Goal: Task Accomplishment & Management: Use online tool/utility

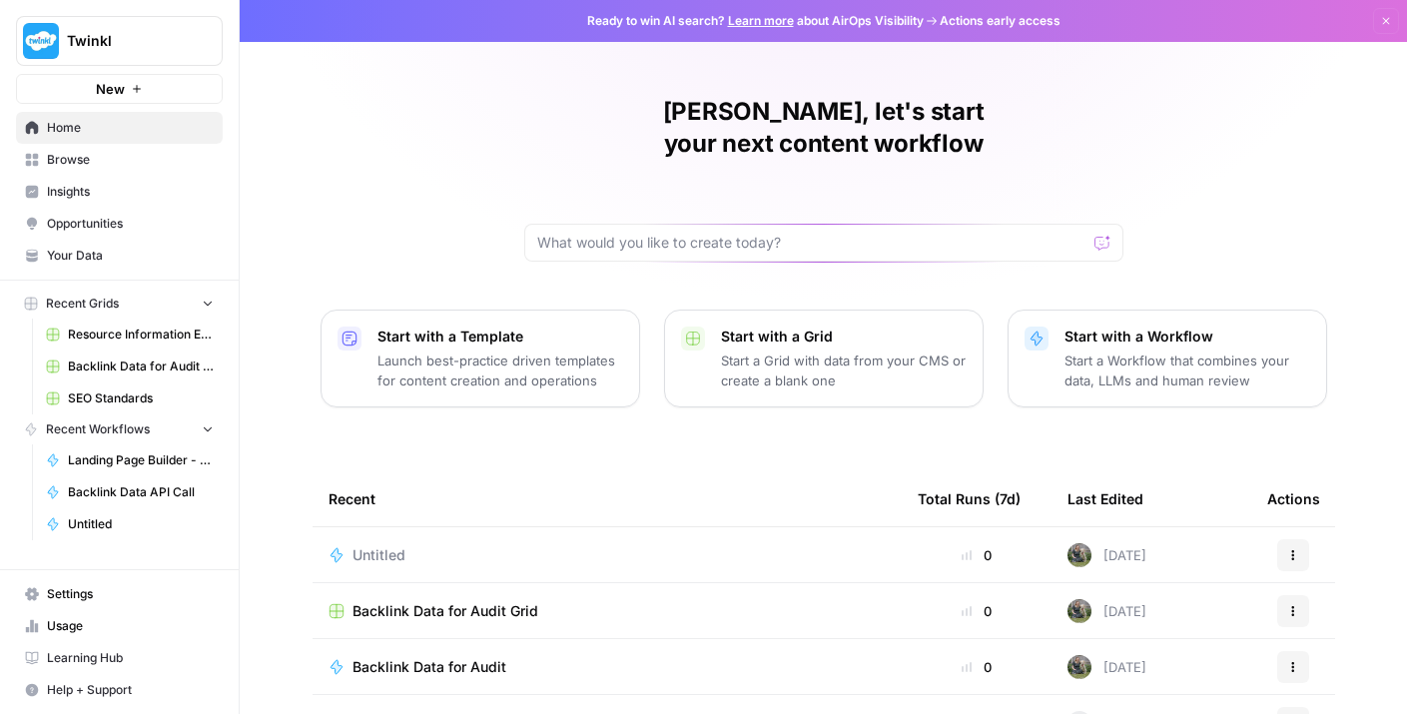
click at [96, 164] on span "Browse" at bounding box center [130, 160] width 167 height 18
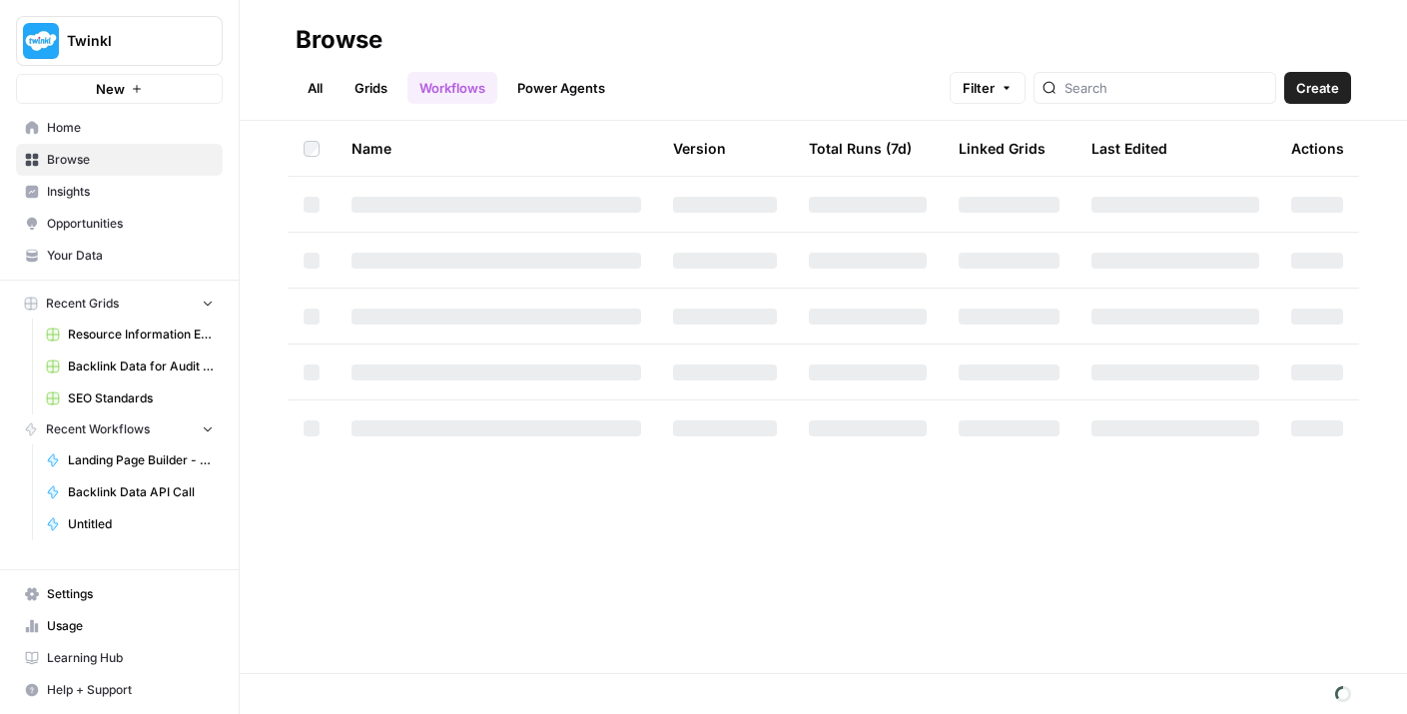
click at [107, 194] on span "Insights" at bounding box center [130, 192] width 167 height 18
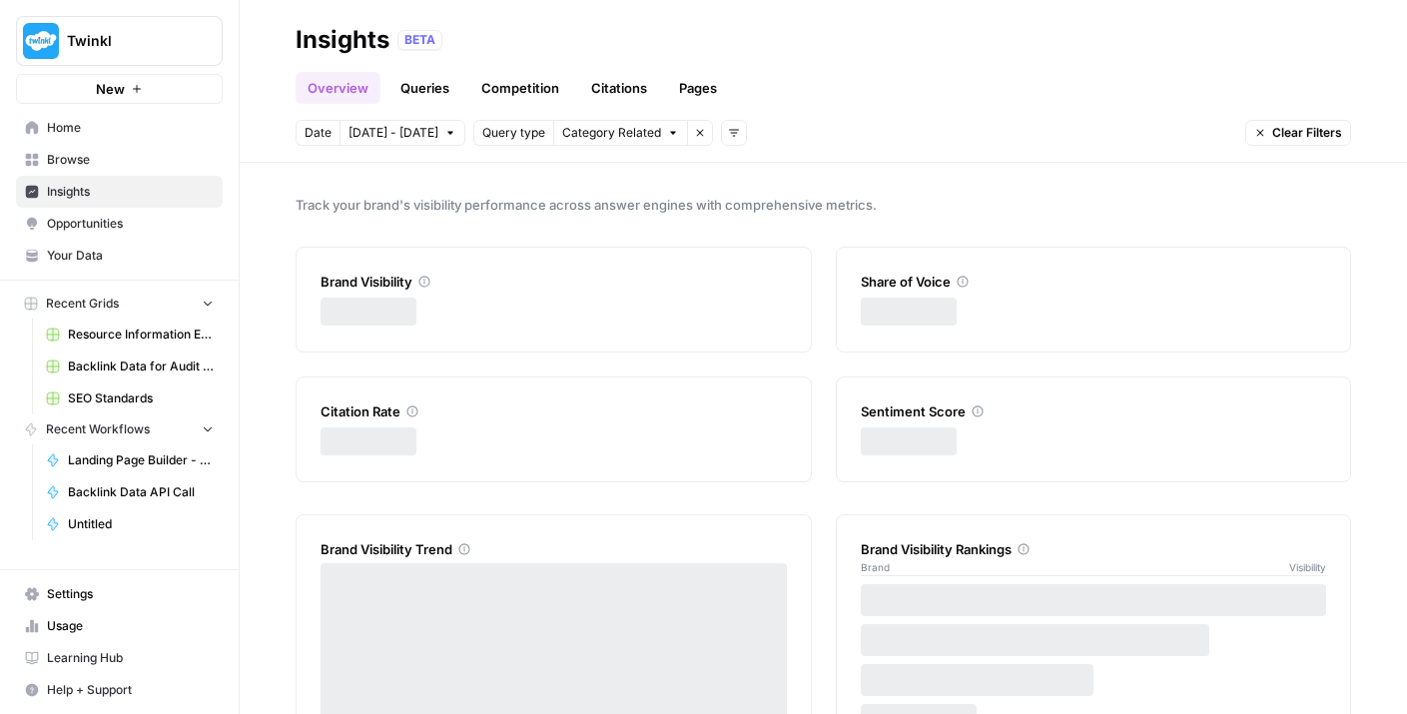
click at [113, 219] on span "Opportunities" at bounding box center [130, 224] width 167 height 18
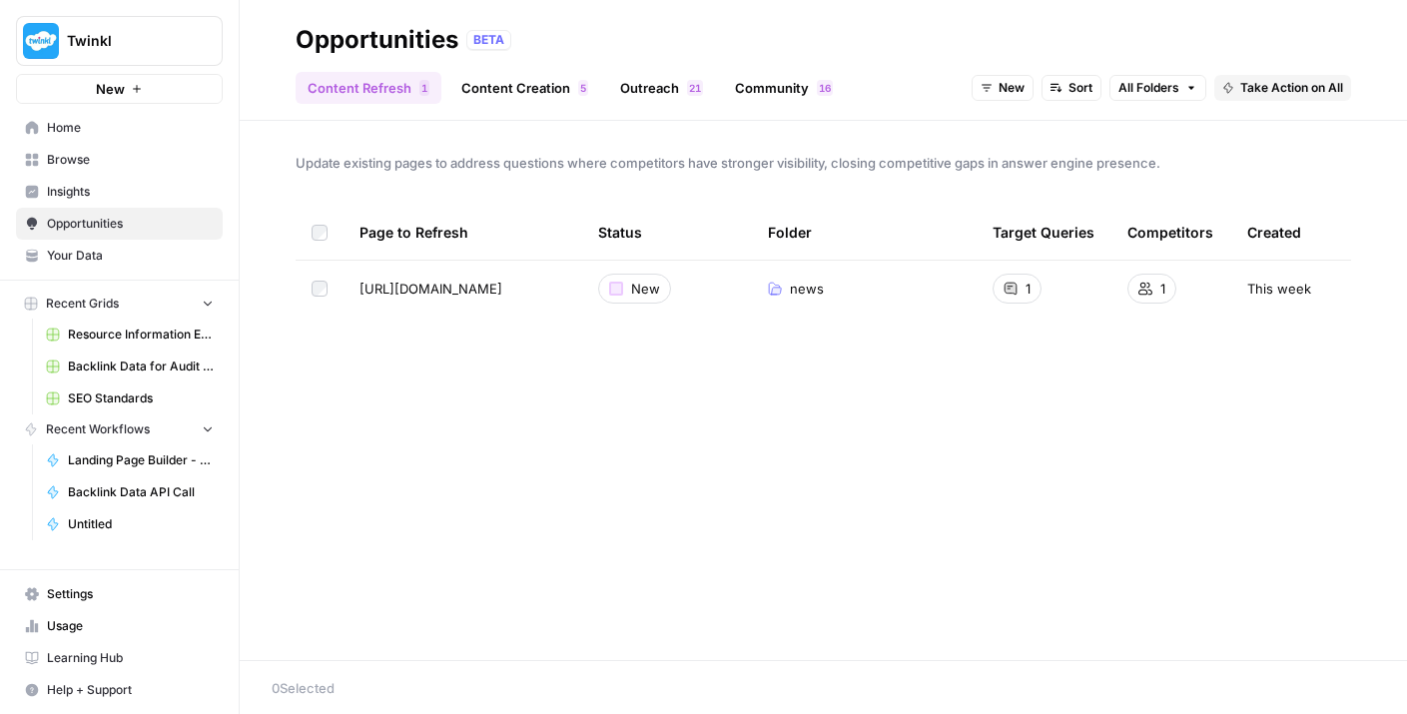
click at [112, 590] on span "Settings" at bounding box center [130, 594] width 167 height 18
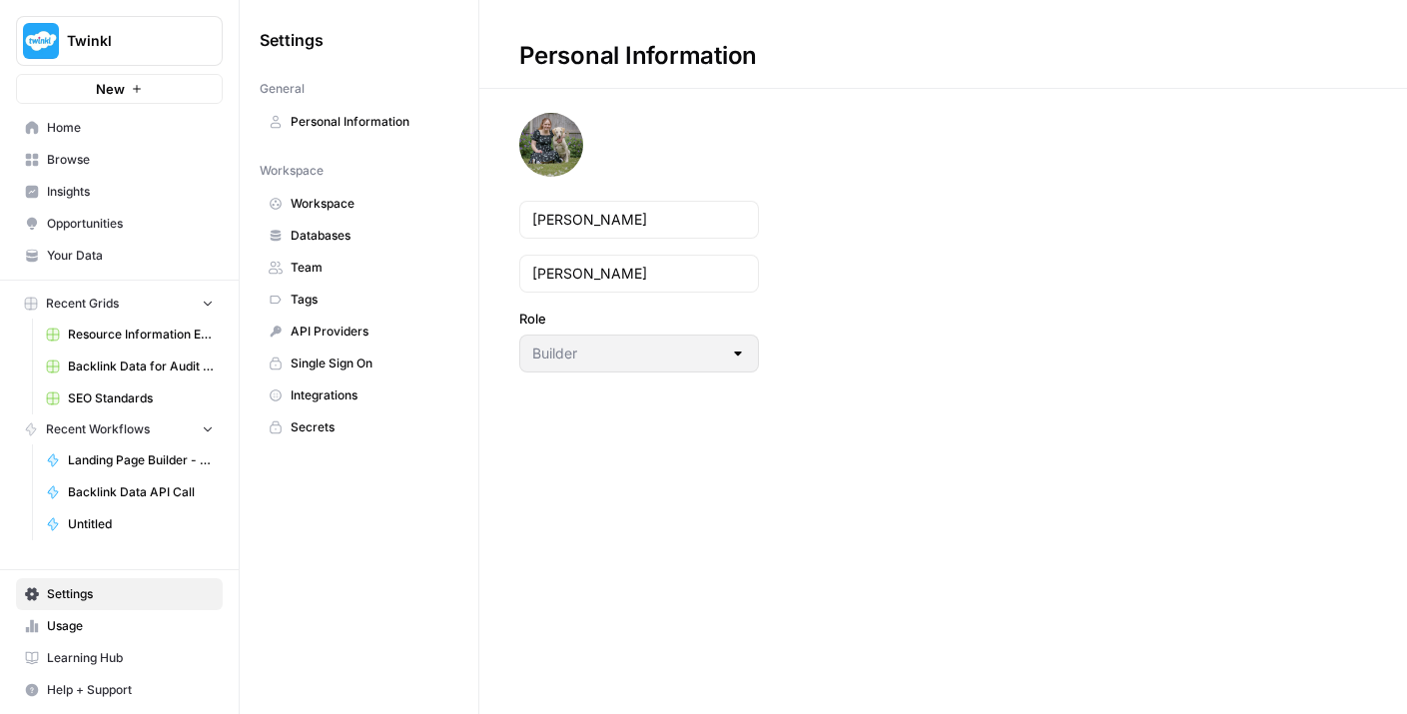
click at [120, 125] on span "Home" at bounding box center [130, 128] width 167 height 18
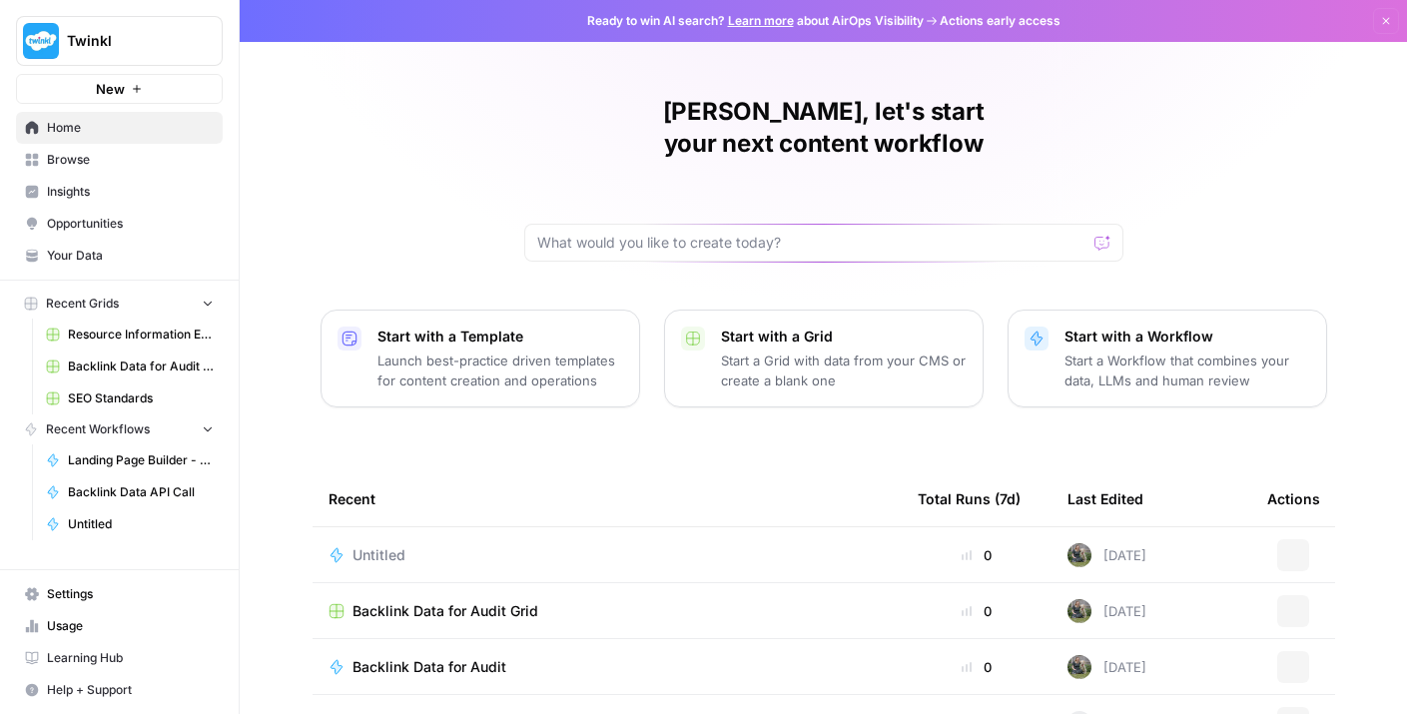
click at [142, 35] on span "Twinkl" at bounding box center [127, 41] width 121 height 20
click at [632, 233] on input "text" at bounding box center [811, 243] width 549 height 20
type input "schema"
click button "Send" at bounding box center [1103, 243] width 26 height 26
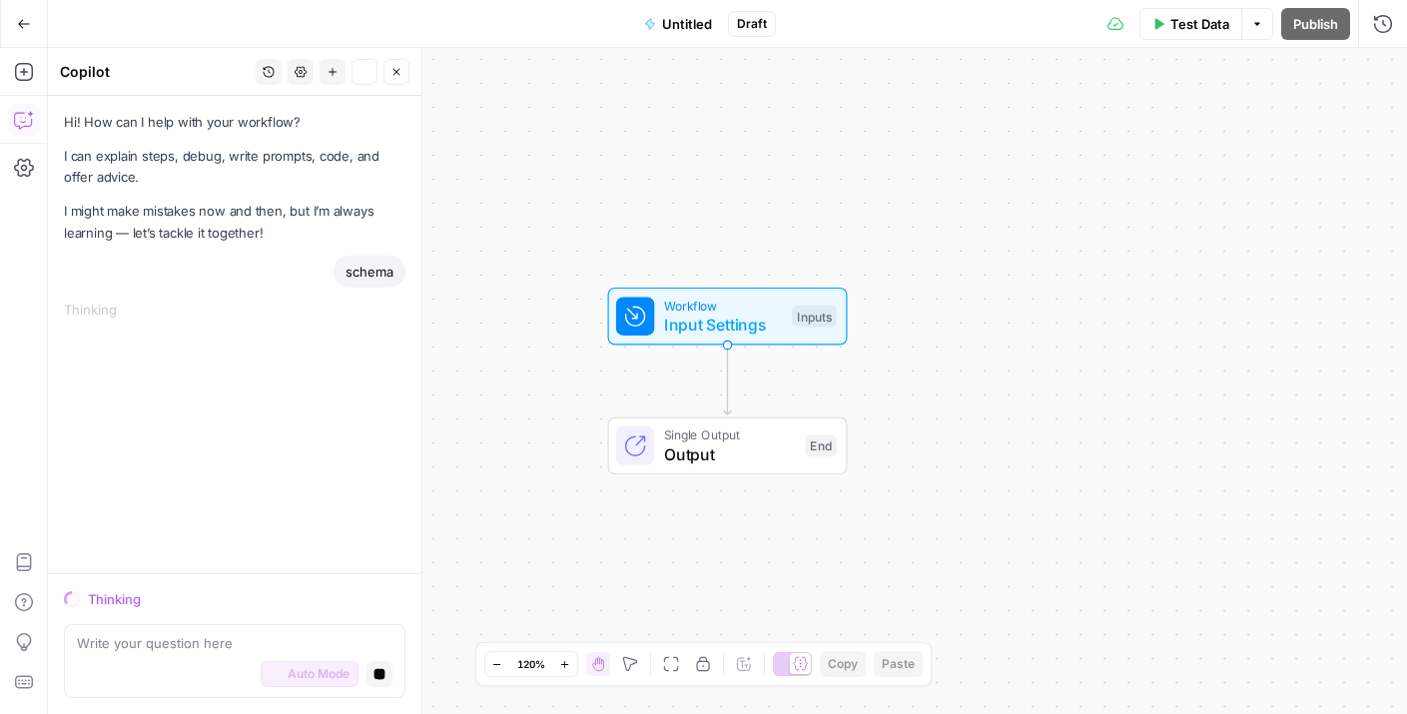
click at [26, 22] on icon "button" at bounding box center [24, 23] width 12 height 9
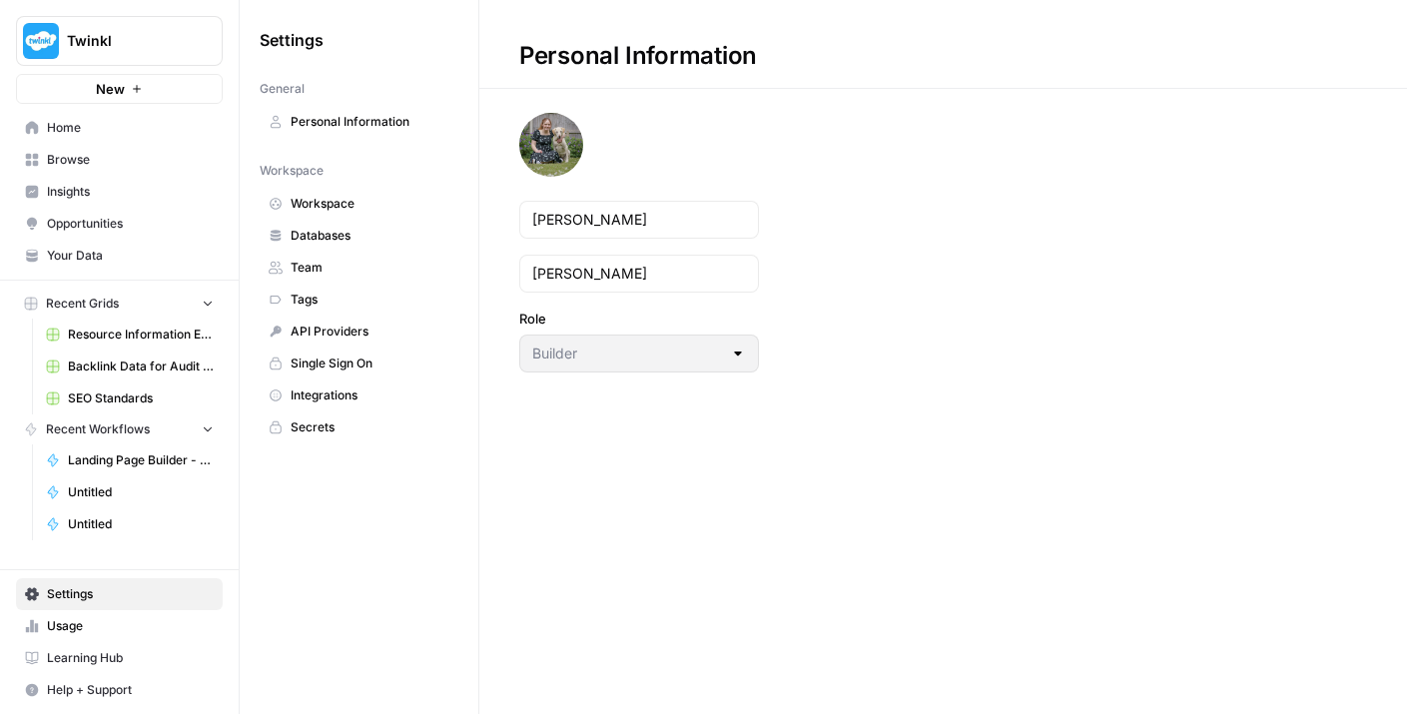
click at [26, 23] on img "Workspace: Twinkl" at bounding box center [41, 41] width 36 height 36
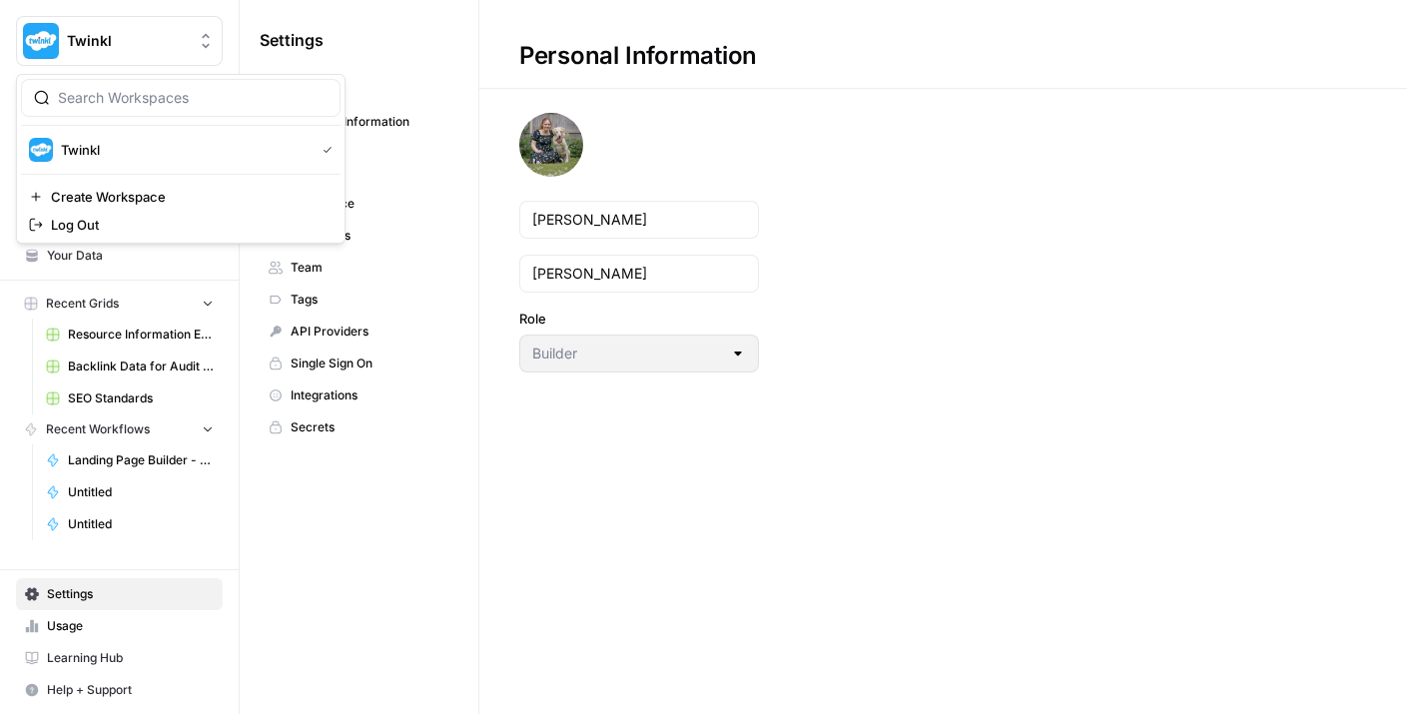
click at [97, 35] on span "Twinkl" at bounding box center [127, 41] width 121 height 20
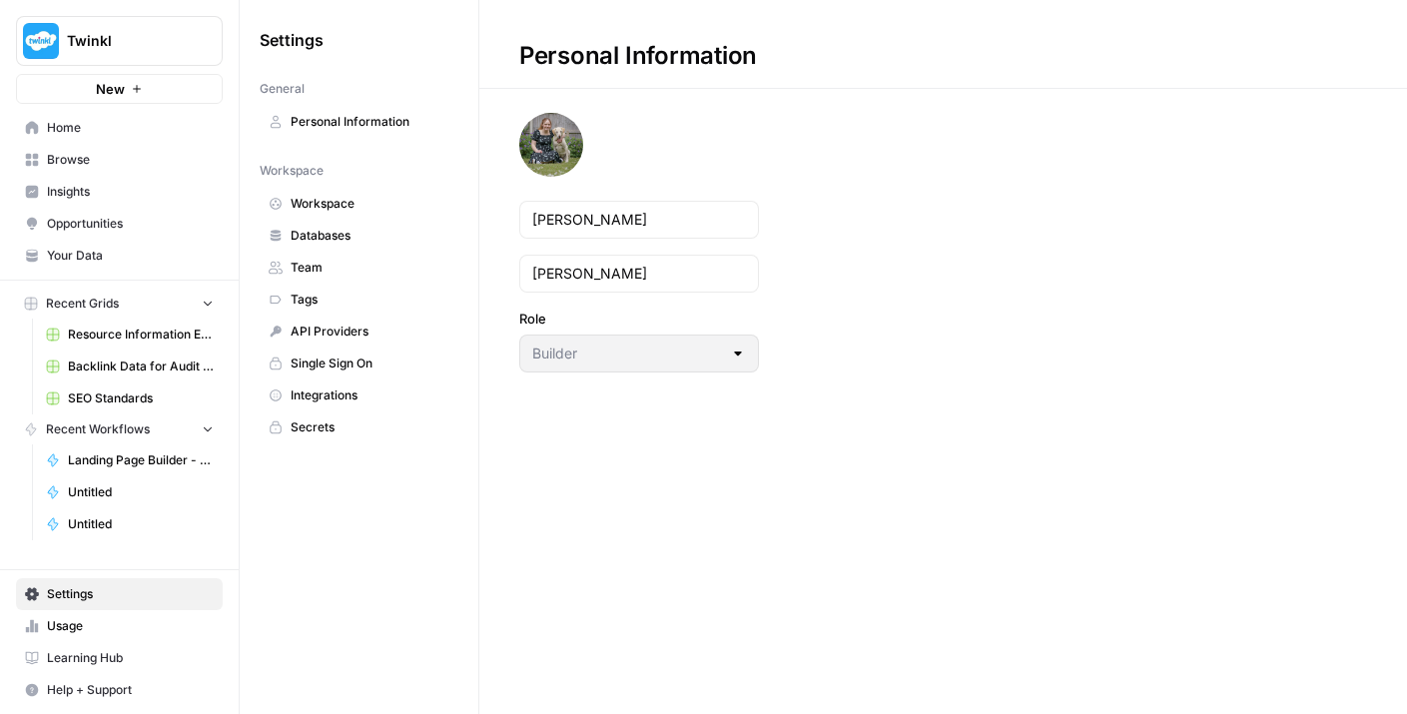
click at [77, 133] on span "Home" at bounding box center [130, 128] width 167 height 18
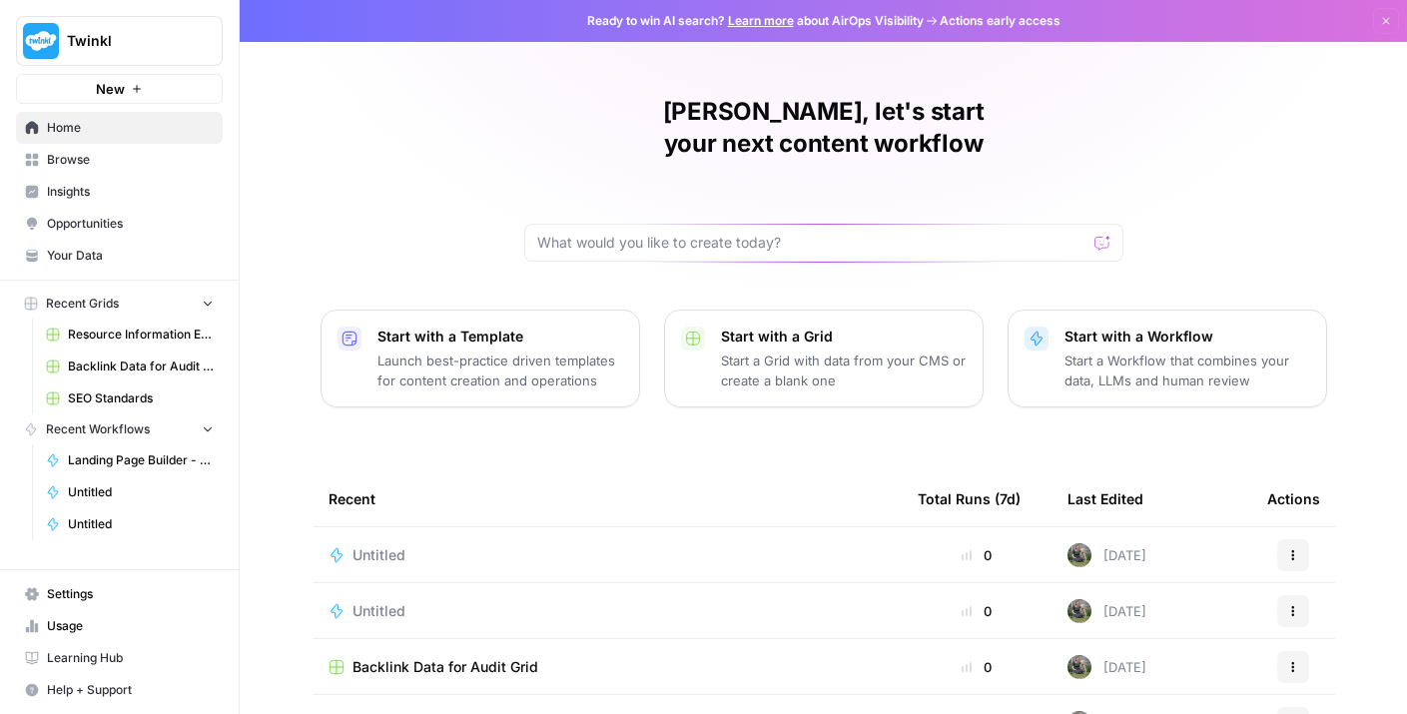
click at [1275, 539] on div "Actions" at bounding box center [1293, 555] width 52 height 32
click at [1299, 539] on button "Actions" at bounding box center [1293, 555] width 32 height 32
click at [1187, 639] on td "18 days ago" at bounding box center [1151, 666] width 200 height 55
click at [1300, 539] on button "Actions" at bounding box center [1293, 555] width 32 height 32
click at [1142, 610] on span "Delete" at bounding box center [1204, 615] width 160 height 20
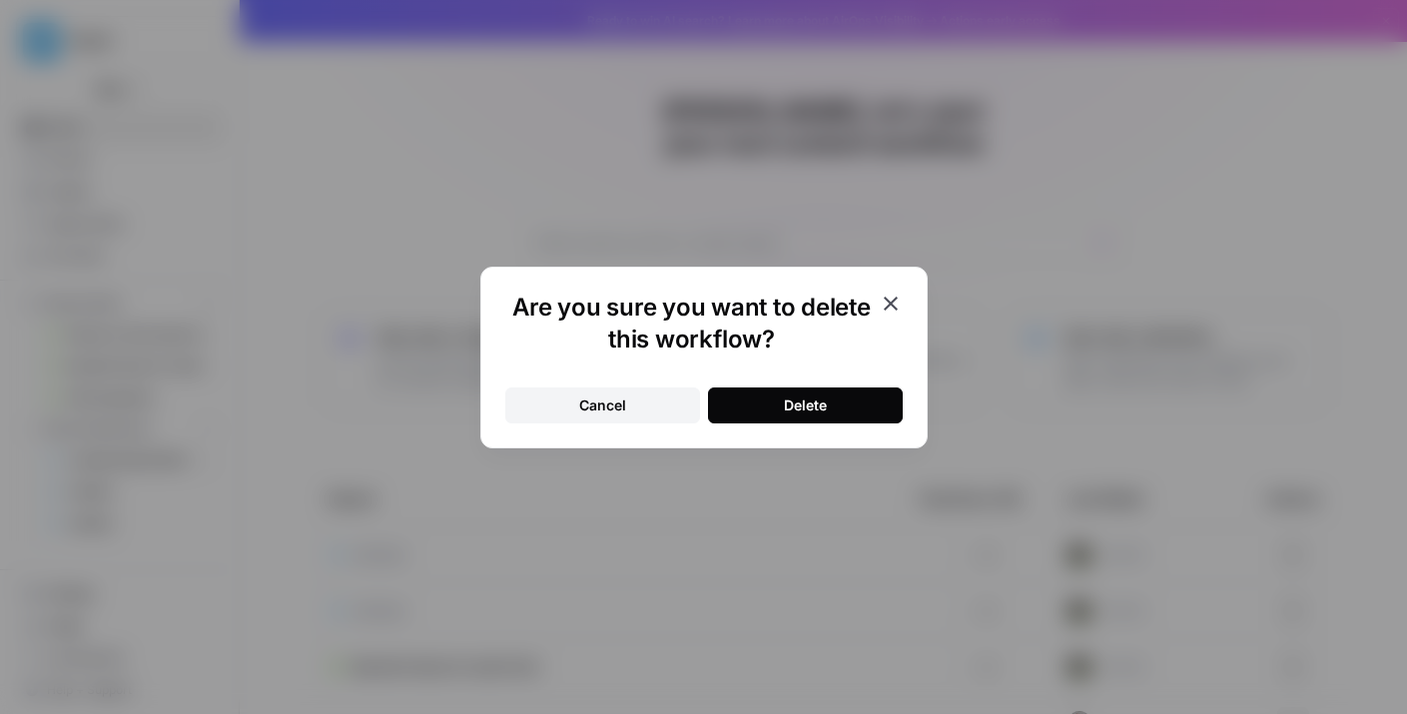
click at [843, 404] on button "Delete" at bounding box center [805, 405] width 195 height 36
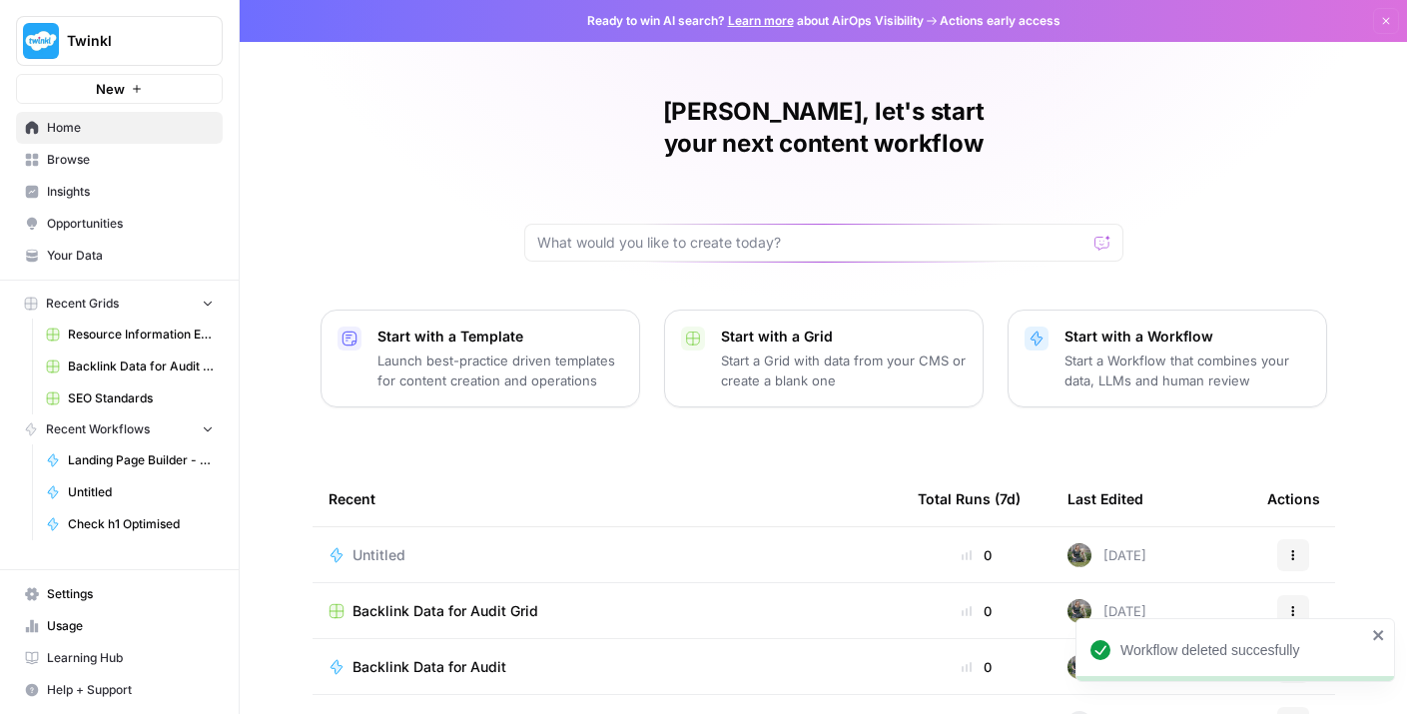
click at [171, 228] on span "Opportunities" at bounding box center [130, 224] width 167 height 18
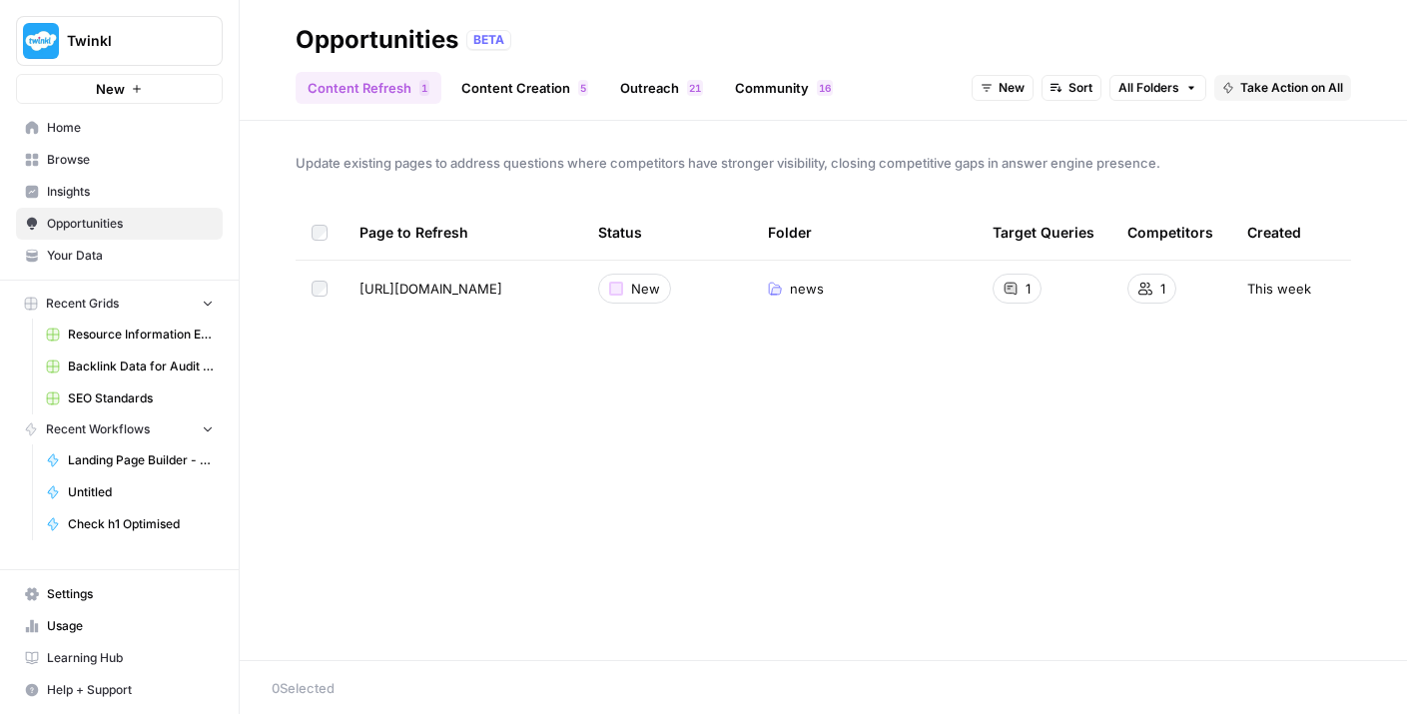
click at [165, 187] on span "Insights" at bounding box center [130, 192] width 167 height 18
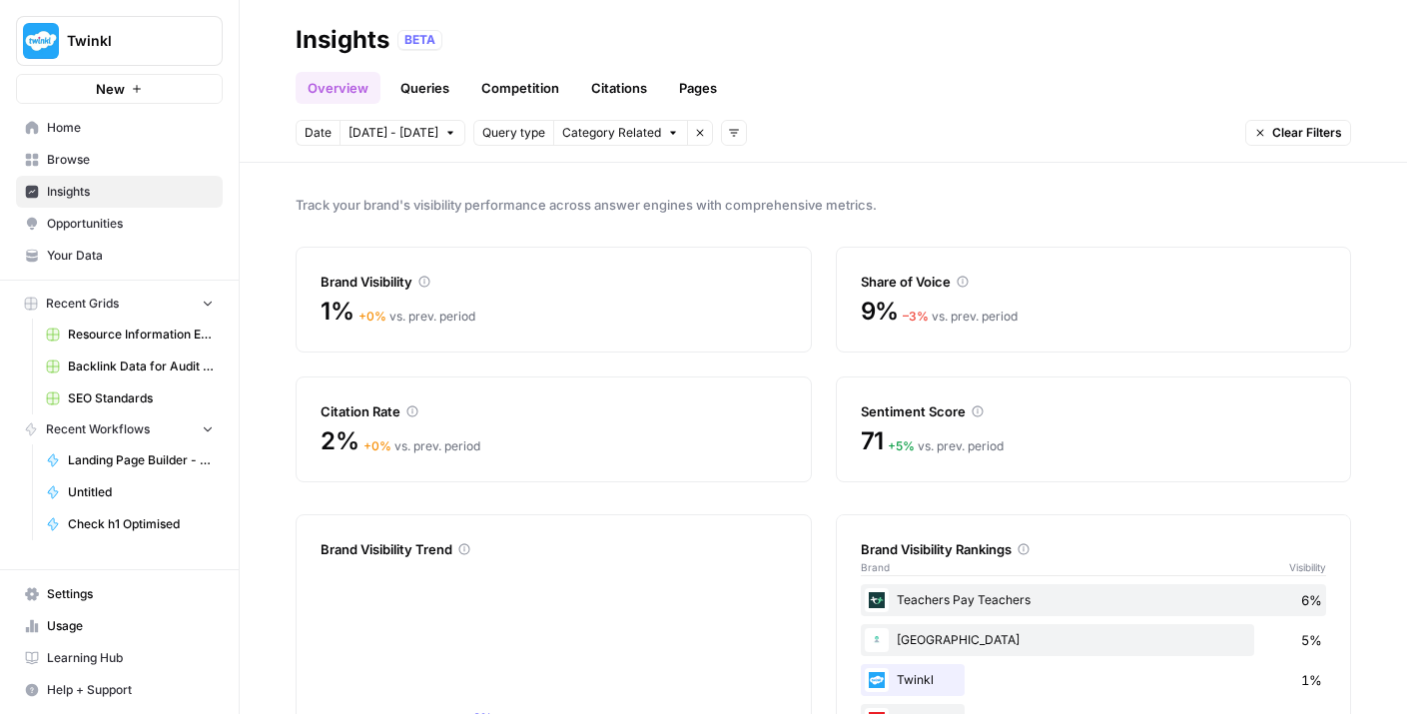
click at [165, 165] on span "Browse" at bounding box center [130, 160] width 167 height 18
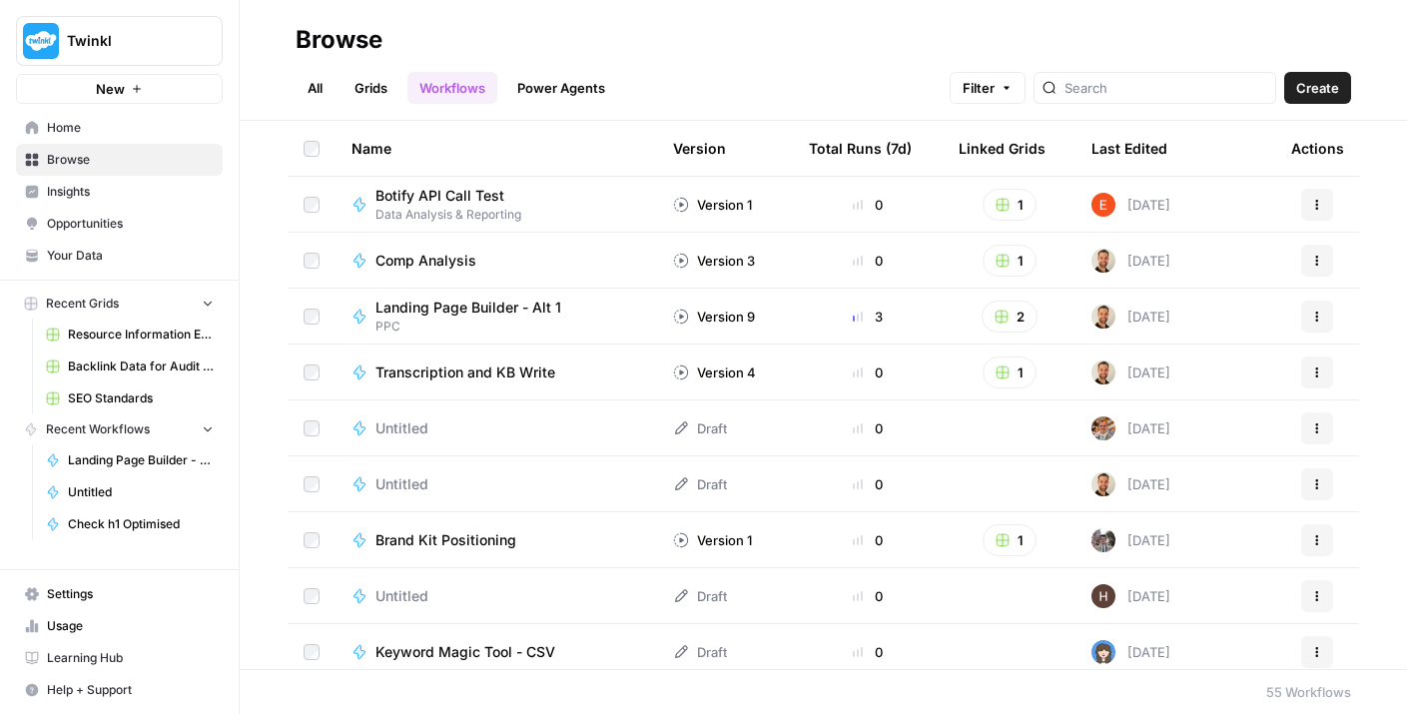
click at [157, 204] on link "Insights" at bounding box center [119, 192] width 207 height 32
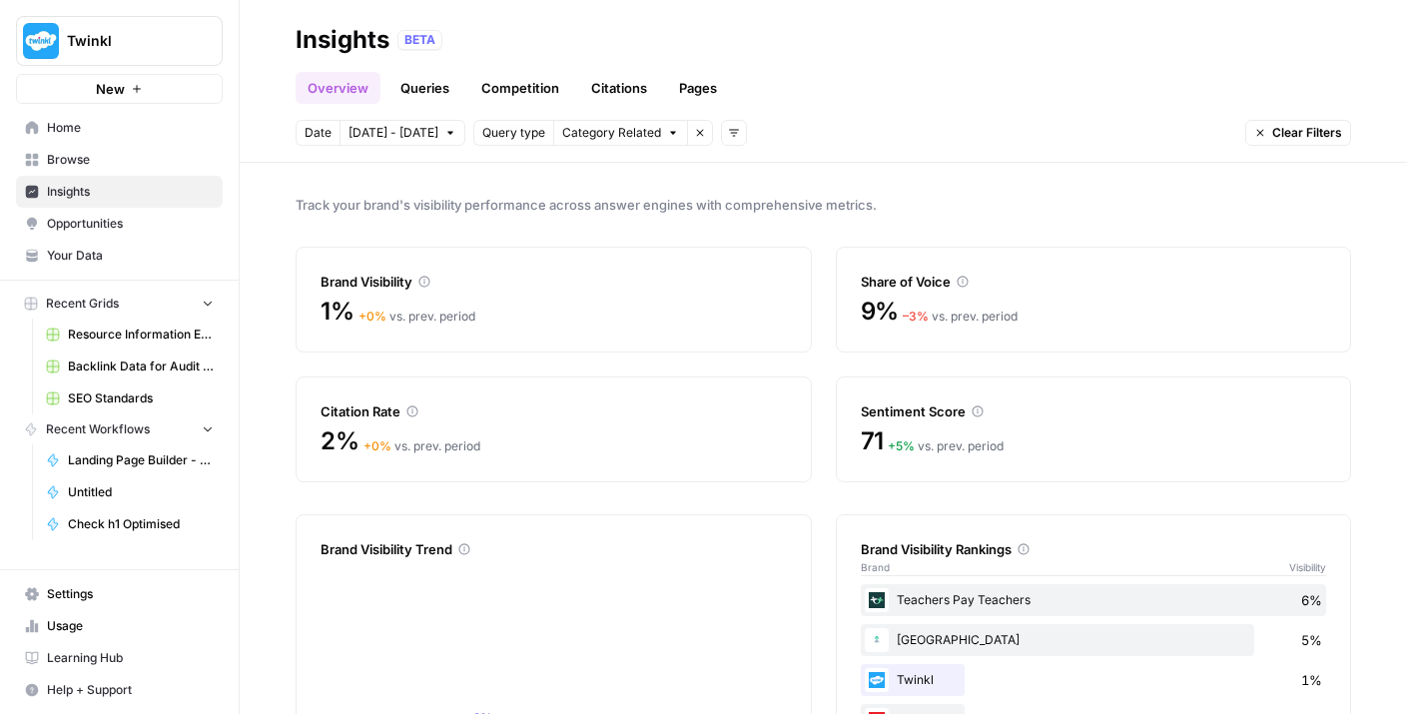
click at [426, 79] on link "Queries" at bounding box center [424, 88] width 73 height 32
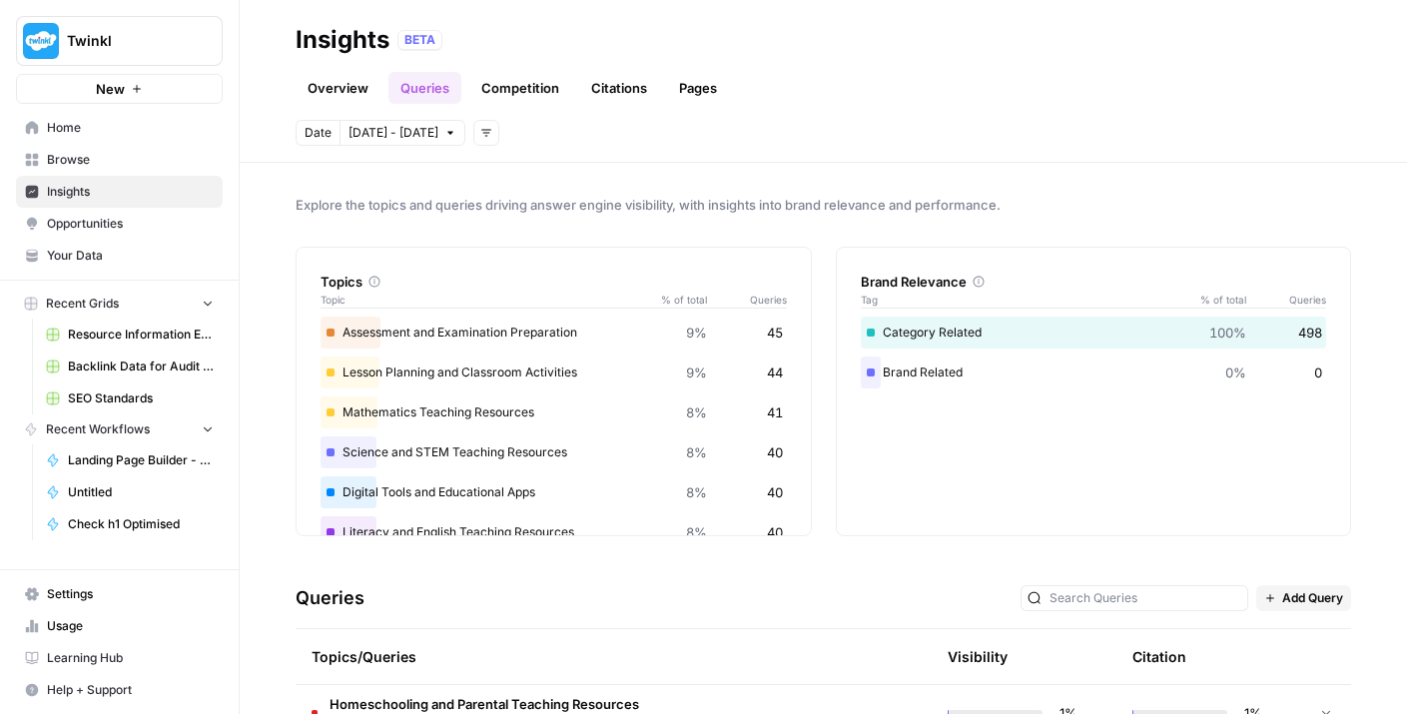
click at [525, 63] on div "Overview Queries Competition Citations Pages" at bounding box center [823, 80] width 1055 height 48
click at [521, 85] on link "Competition" at bounding box center [520, 88] width 102 height 32
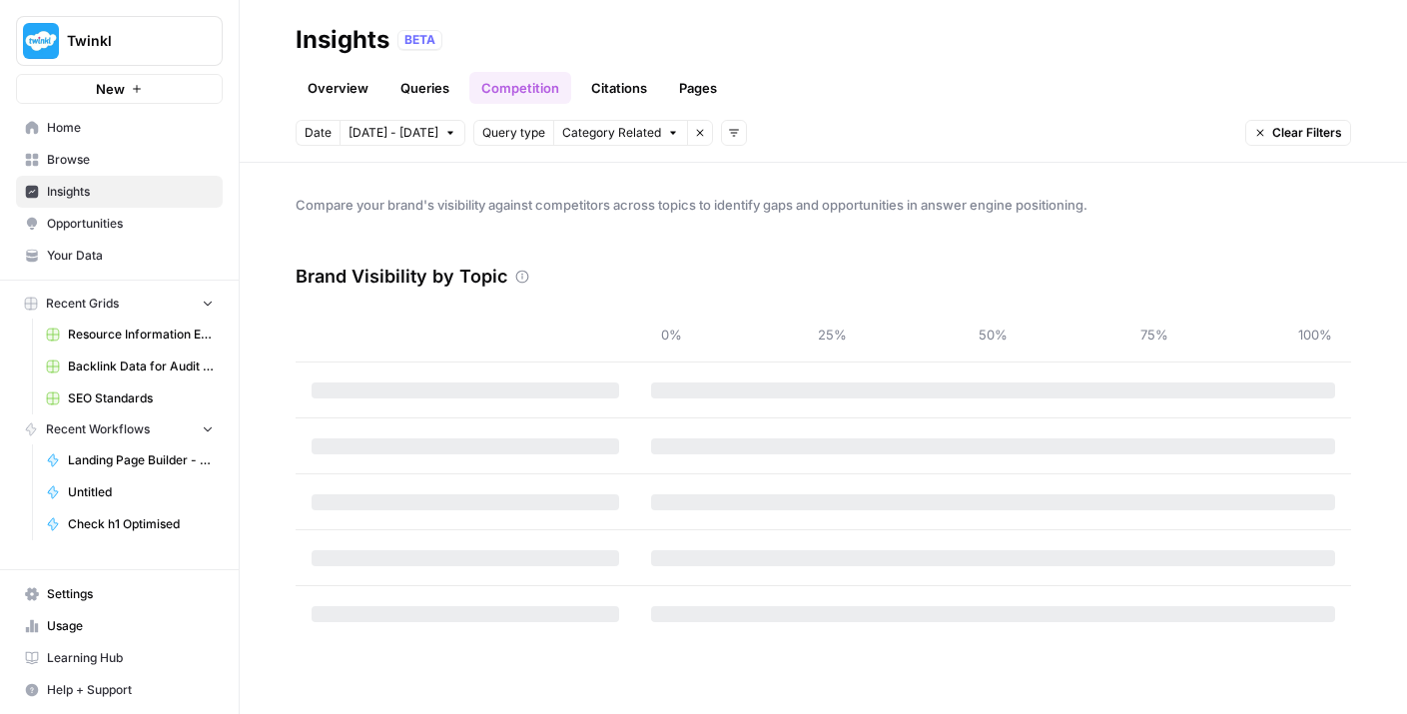
click at [619, 90] on link "Citations" at bounding box center [619, 88] width 80 height 32
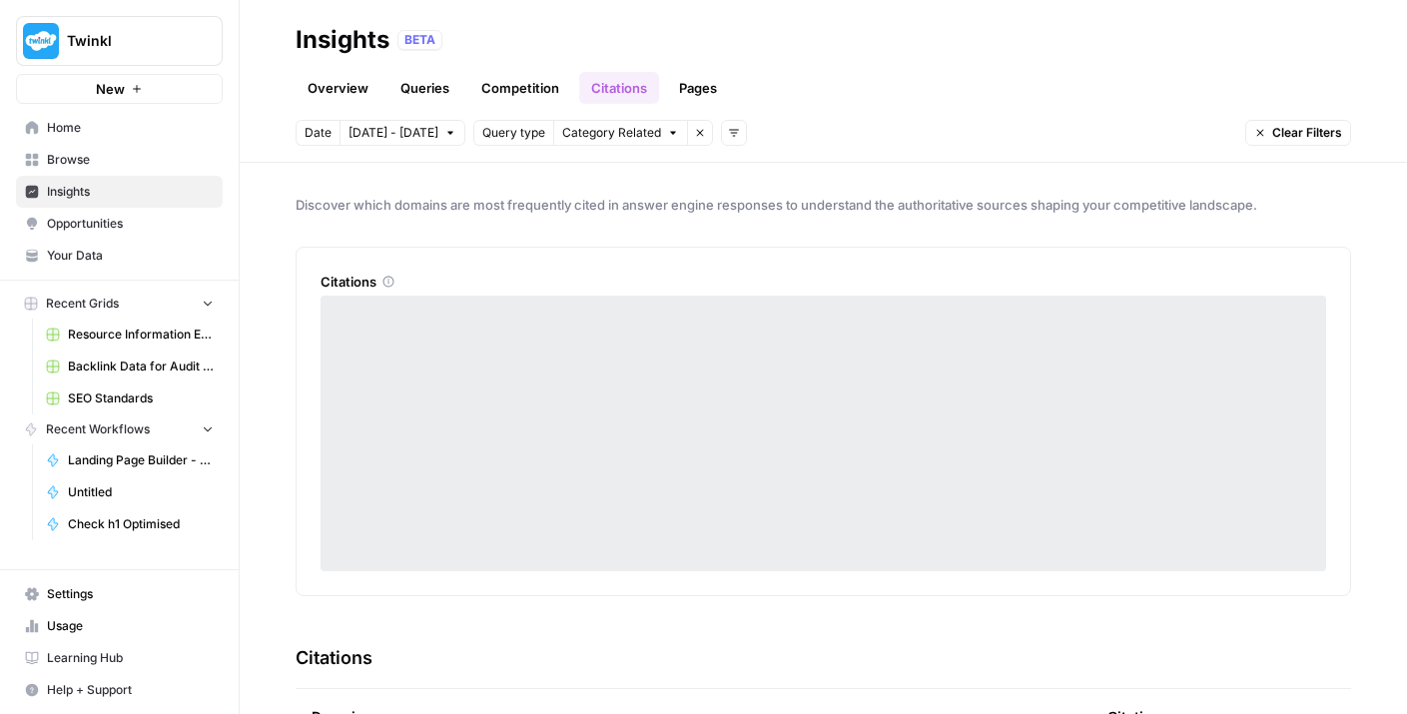
click at [694, 95] on link "Pages" at bounding box center [698, 88] width 62 height 32
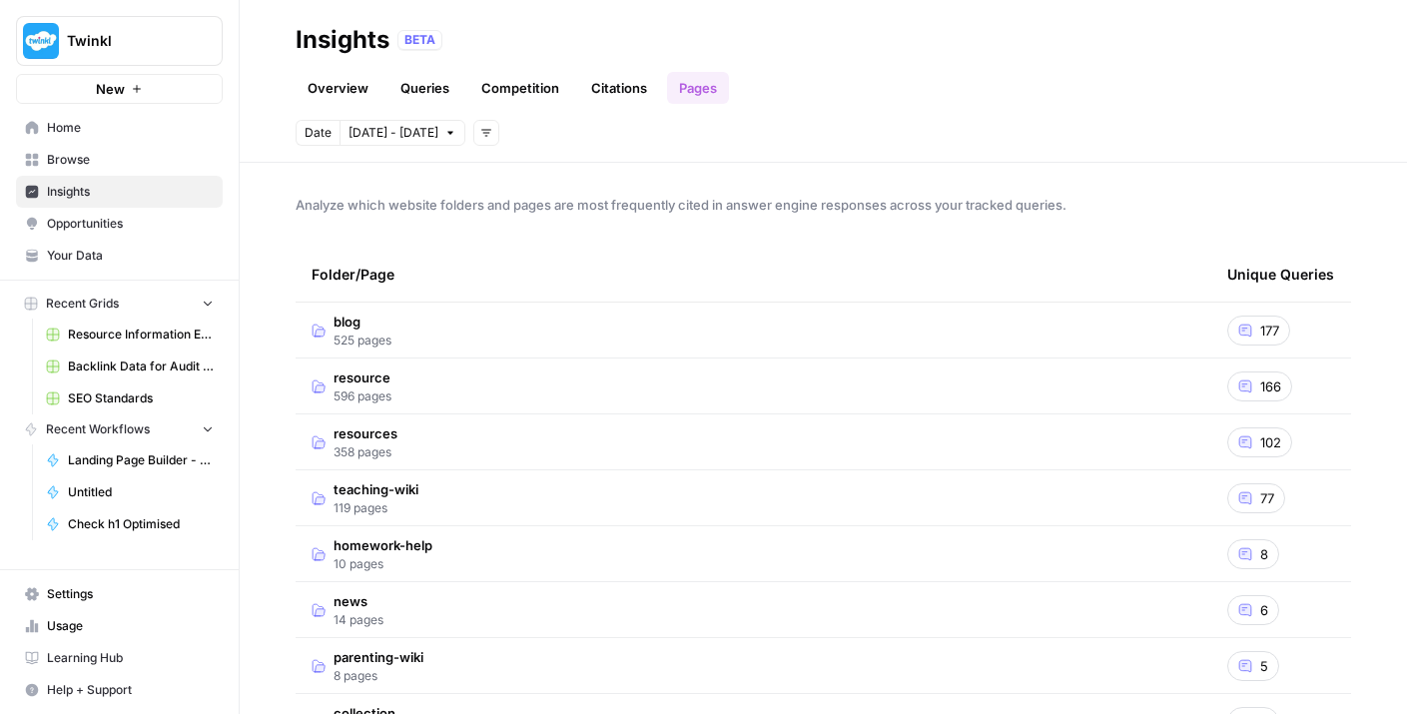
click at [316, 91] on link "Overview" at bounding box center [338, 88] width 85 height 32
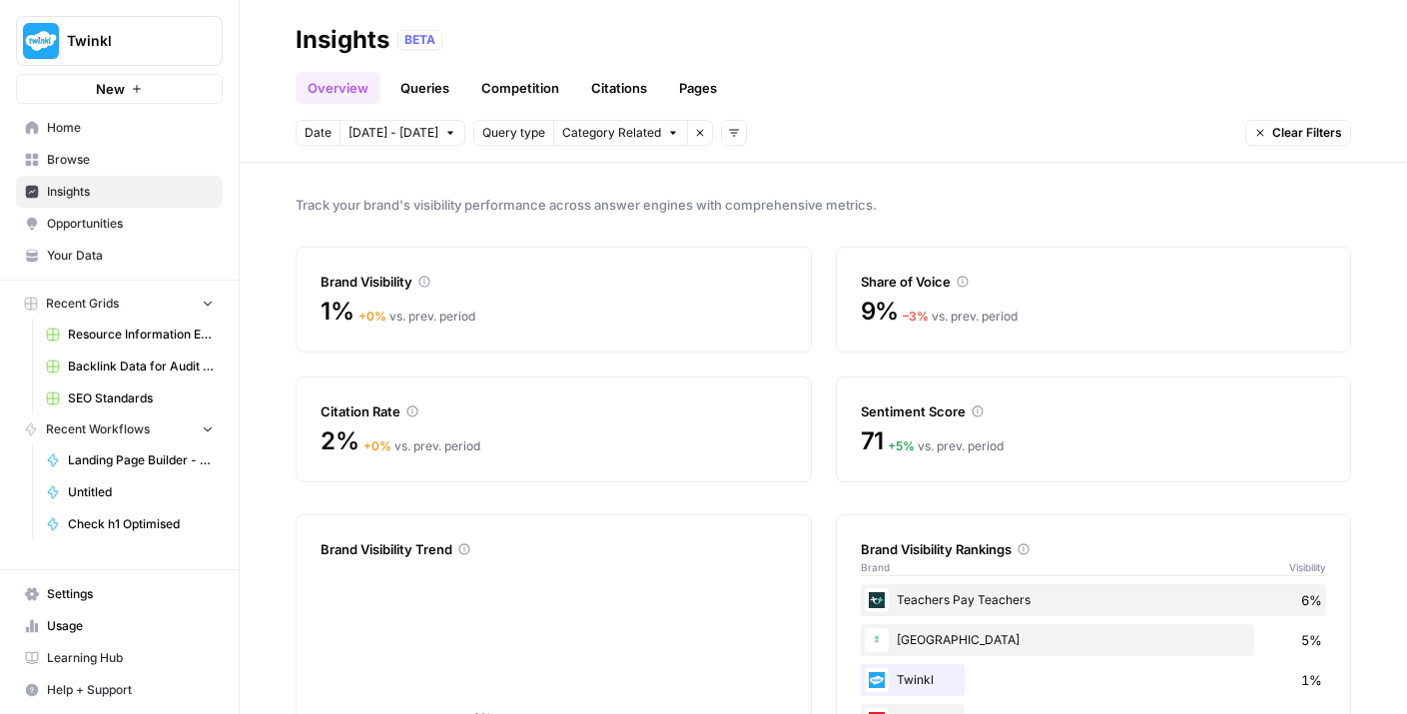
click at [197, 160] on span "Browse" at bounding box center [130, 160] width 167 height 18
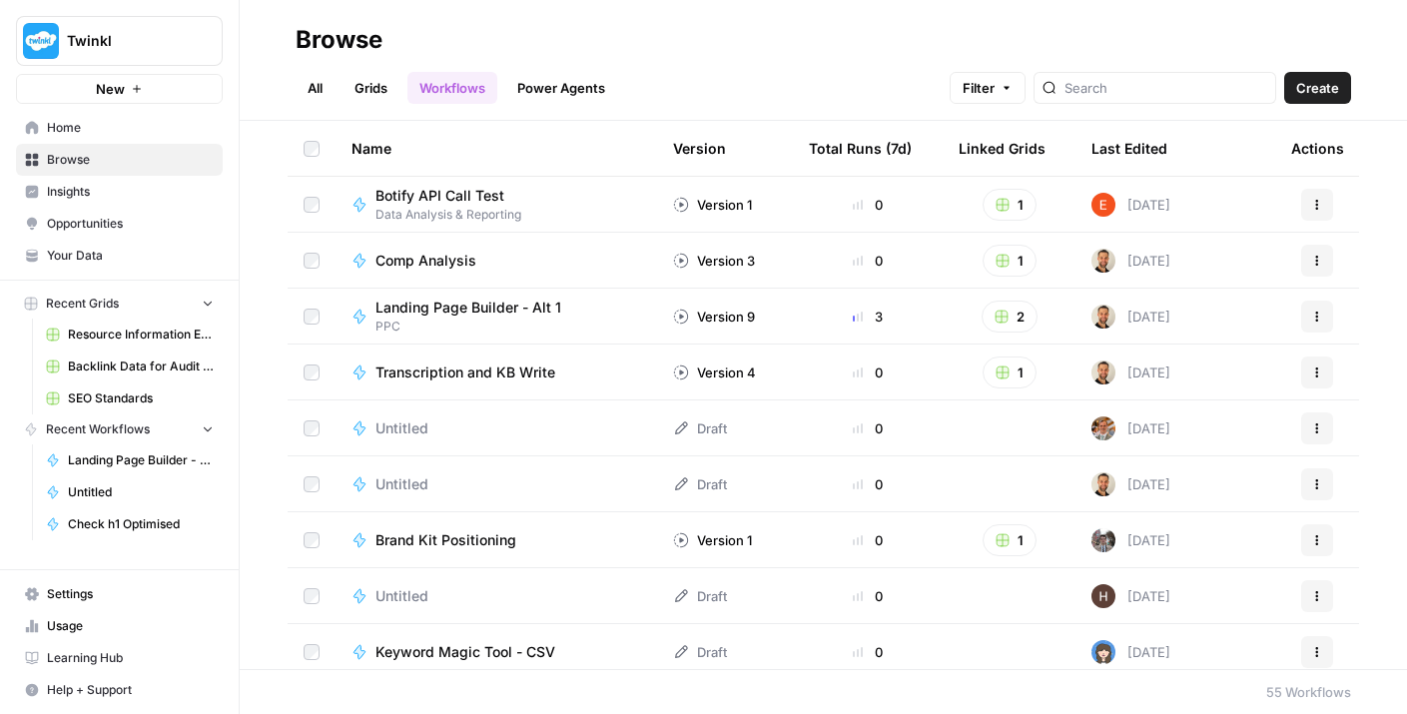
click at [312, 89] on link "All" at bounding box center [315, 88] width 39 height 32
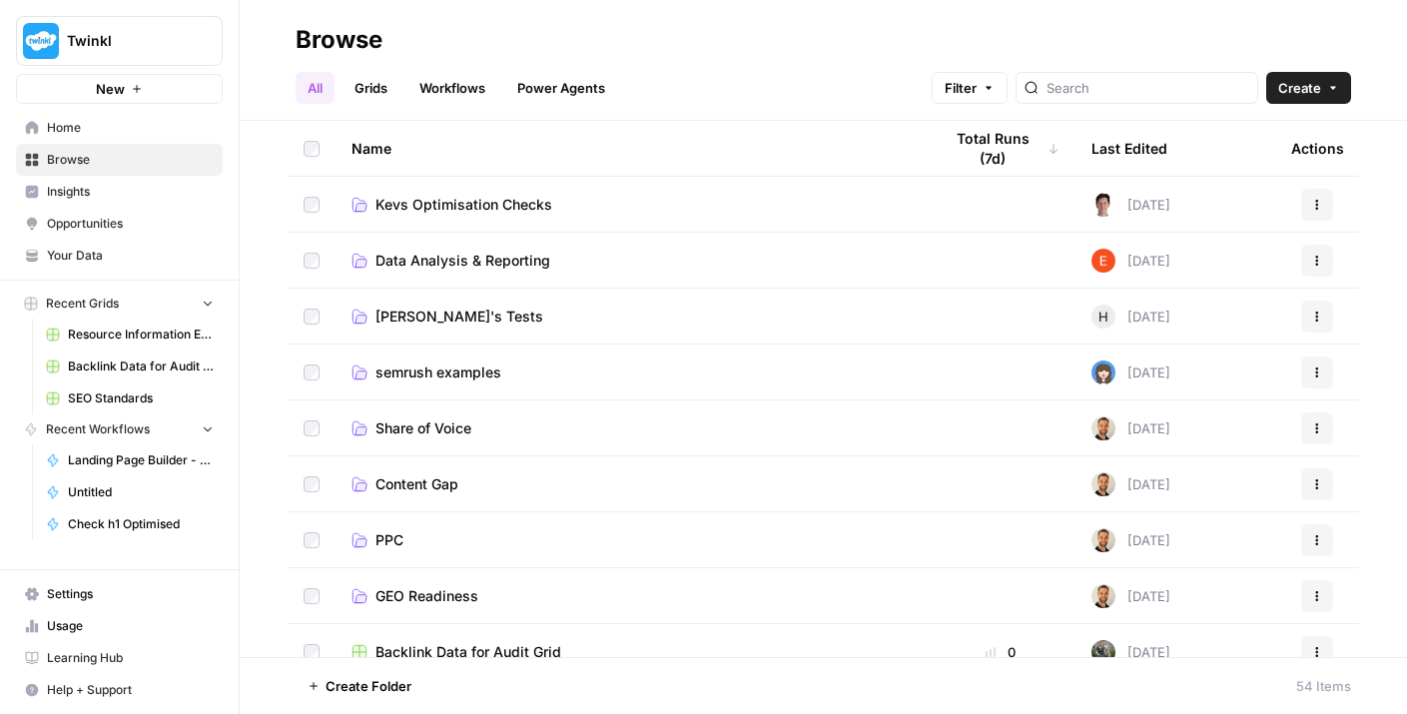
click at [1328, 95] on button "Create" at bounding box center [1308, 88] width 85 height 32
click at [1273, 194] on span "Workflow" at bounding box center [1270, 191] width 112 height 20
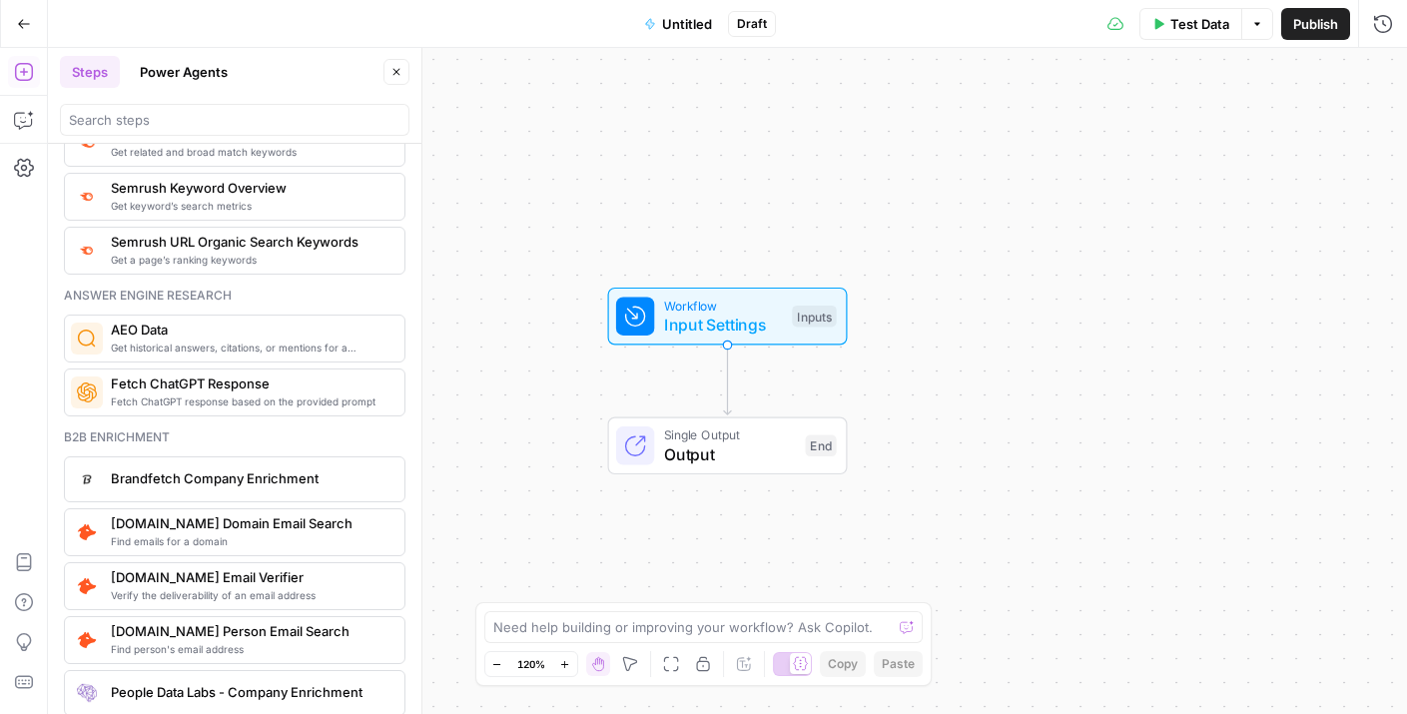
scroll to position [2295, 0]
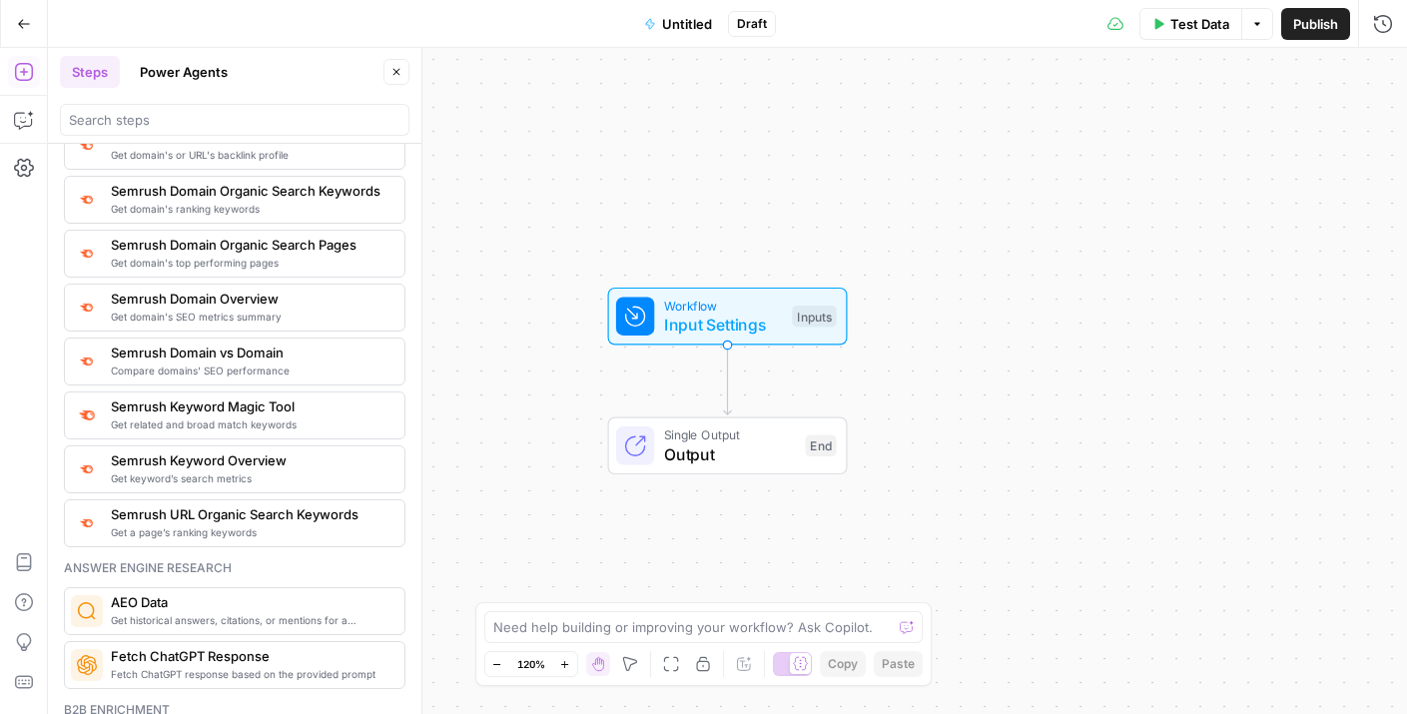
click at [24, 36] on button "Go Back" at bounding box center [24, 24] width 36 height 36
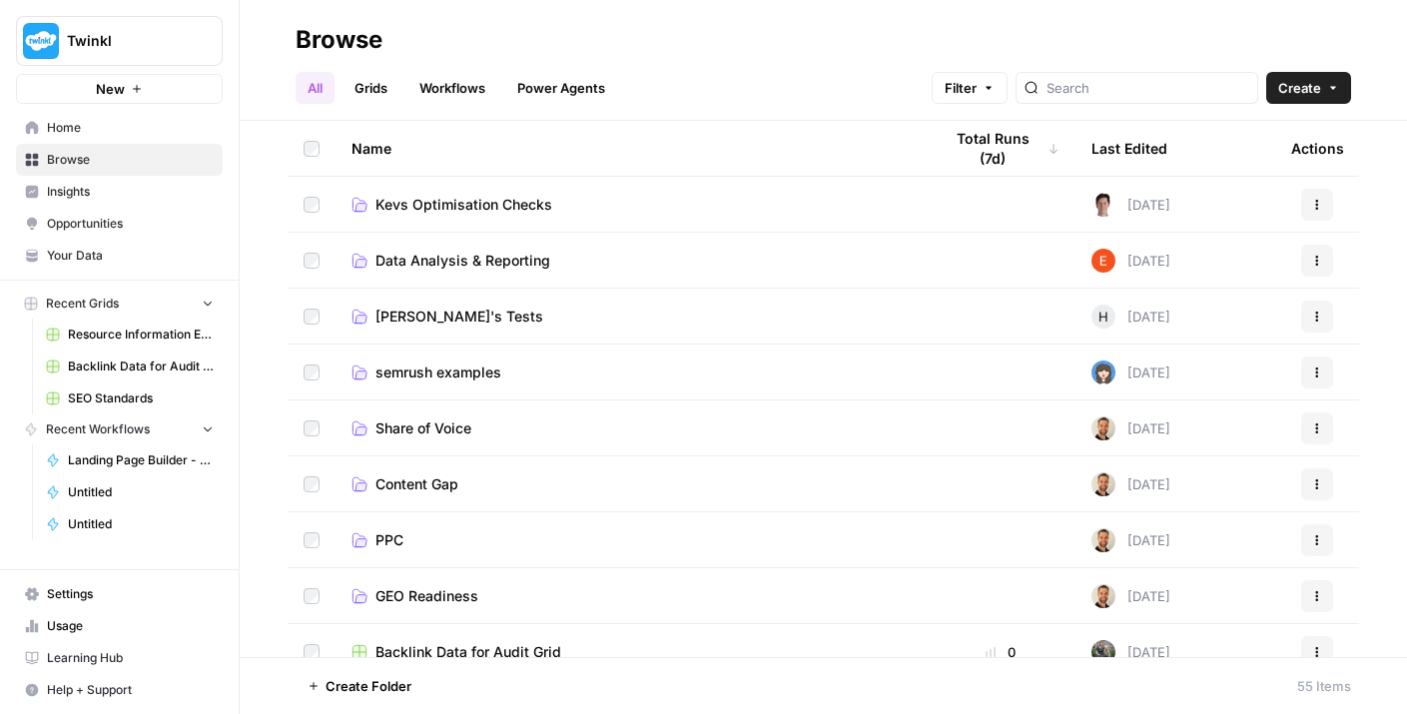
click at [171, 188] on span "Insights" at bounding box center [130, 192] width 167 height 18
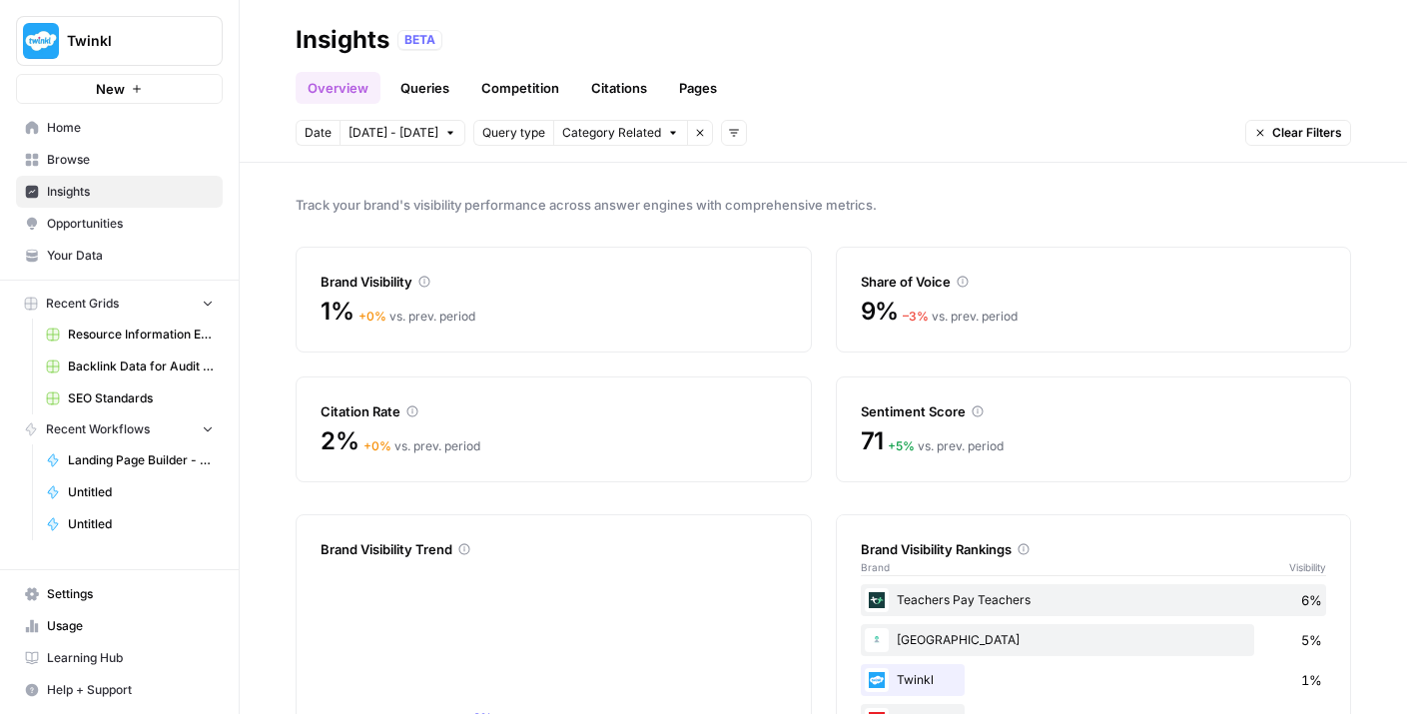
click at [167, 132] on span "Home" at bounding box center [130, 128] width 167 height 18
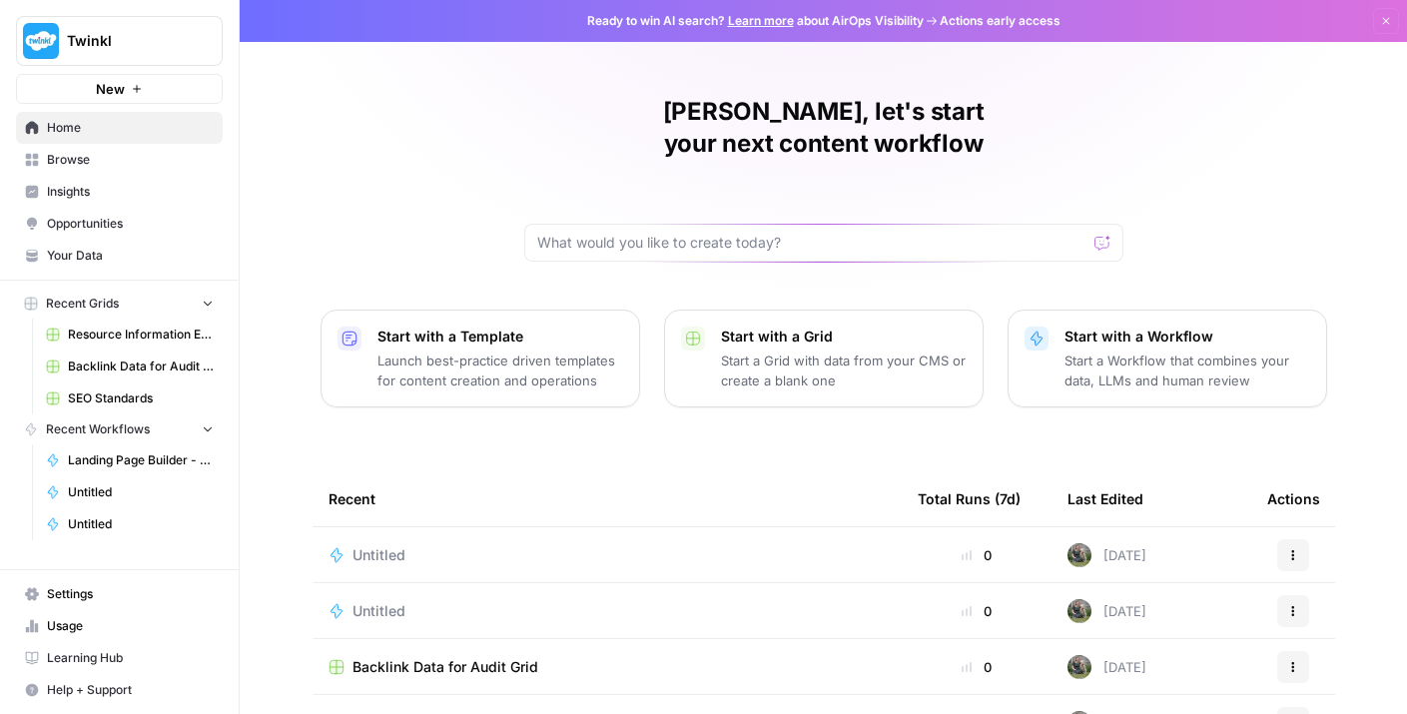
click at [1303, 539] on button "Actions" at bounding box center [1293, 555] width 32 height 32
click at [1190, 613] on span "Delete" at bounding box center [1204, 615] width 160 height 20
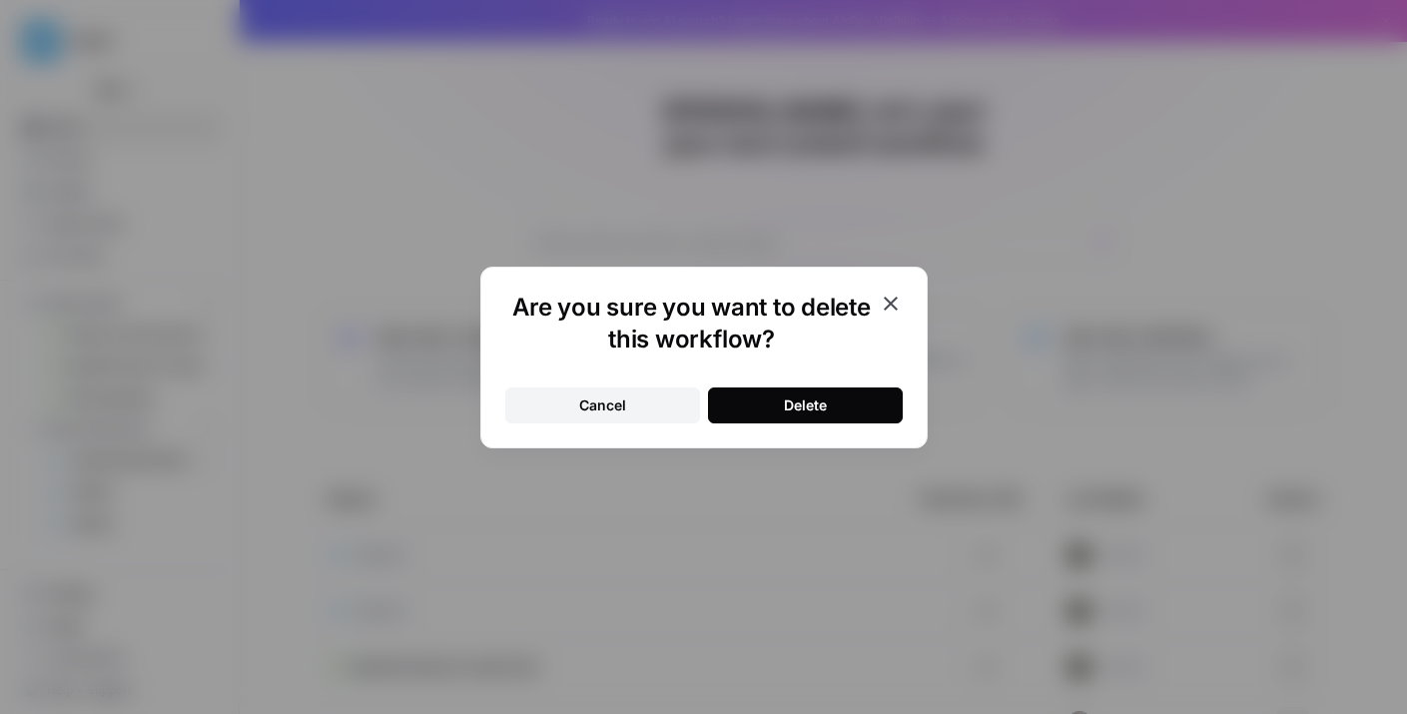
click at [851, 410] on button "Delete" at bounding box center [805, 405] width 195 height 36
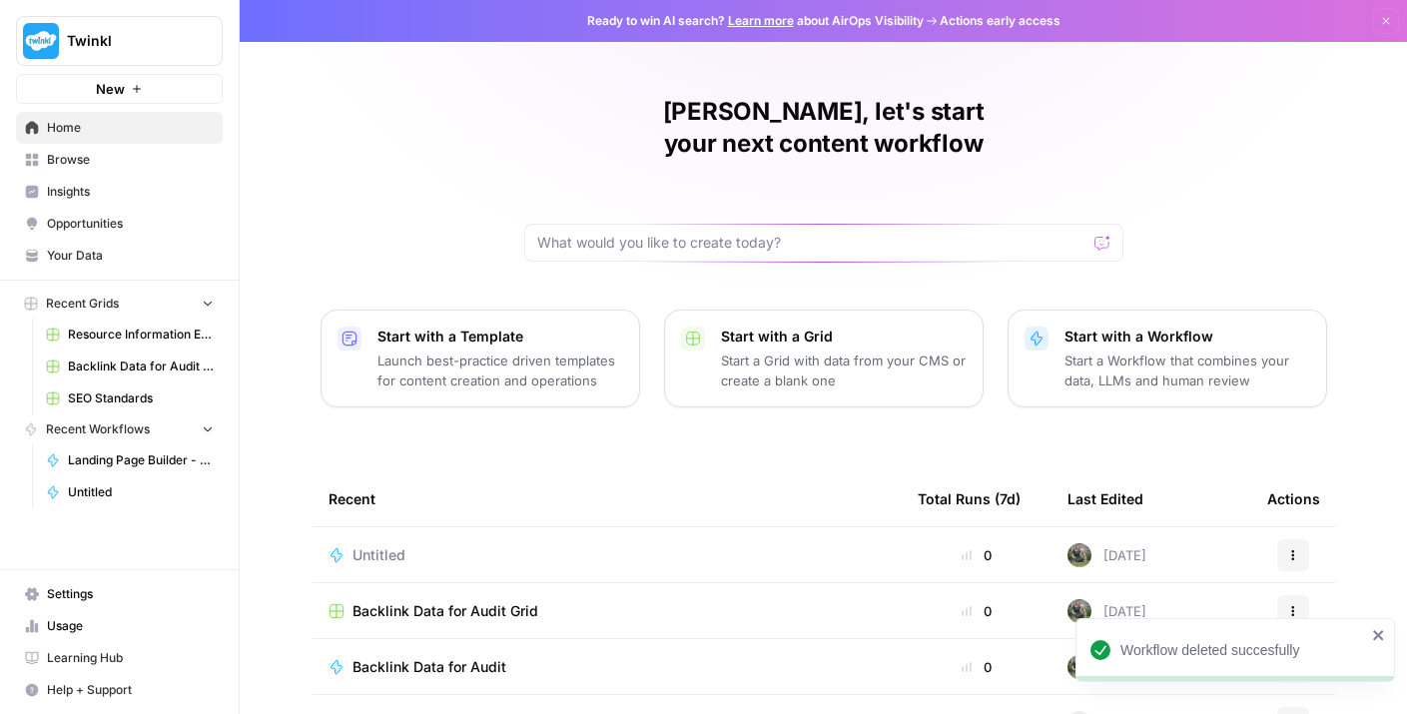
click at [1259, 154] on div "Ruth, let's start your next content workflow Start with a Template Launch best-…" at bounding box center [823, 475] width 1167 height 951
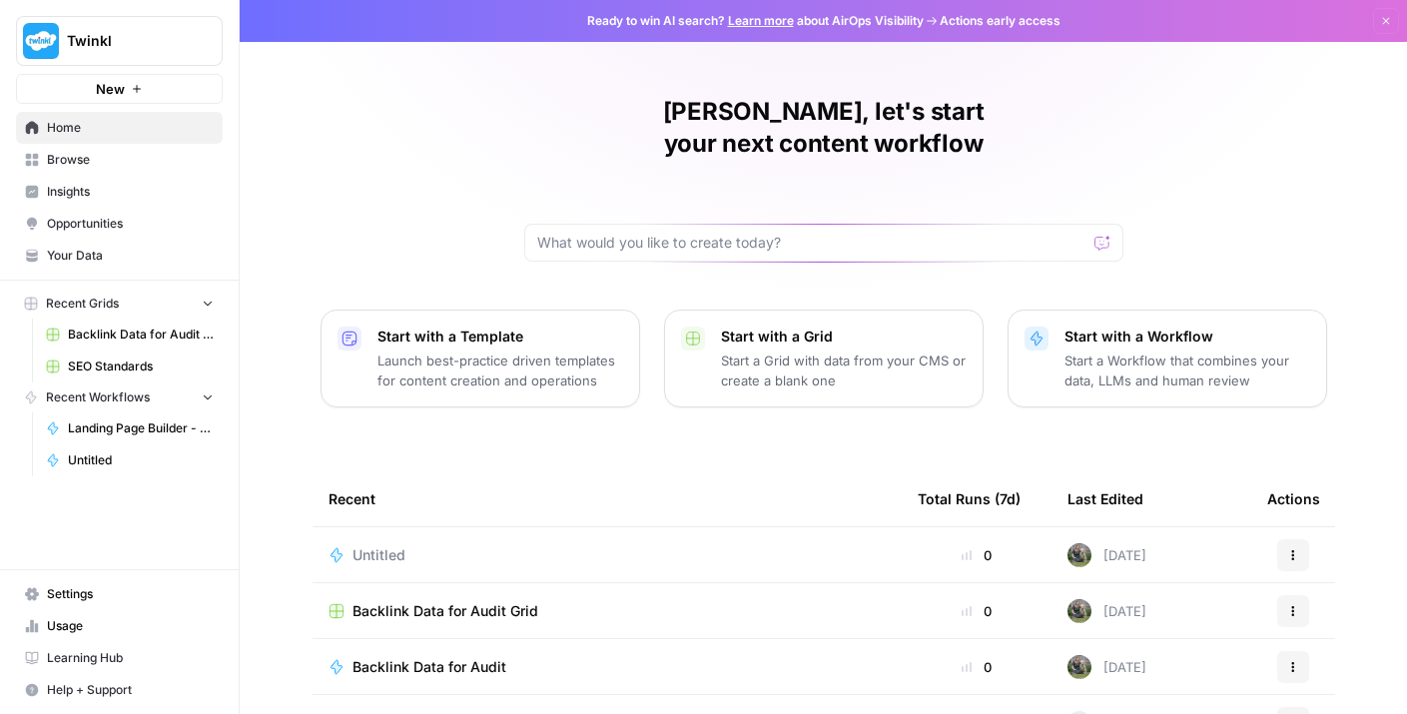
click at [544, 350] on p "Launch best-practice driven templates for content creation and operations" at bounding box center [500, 370] width 246 height 40
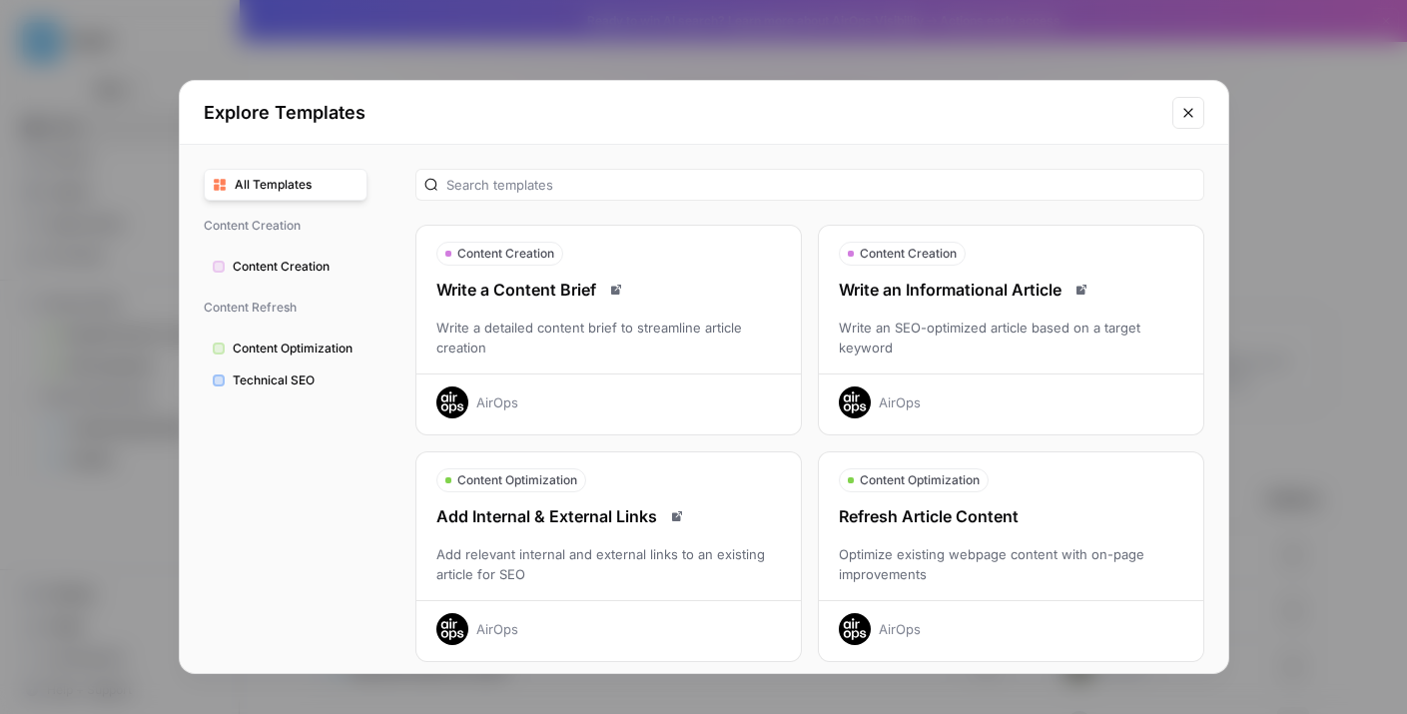
click at [316, 378] on span "Technical SEO" at bounding box center [296, 380] width 126 height 18
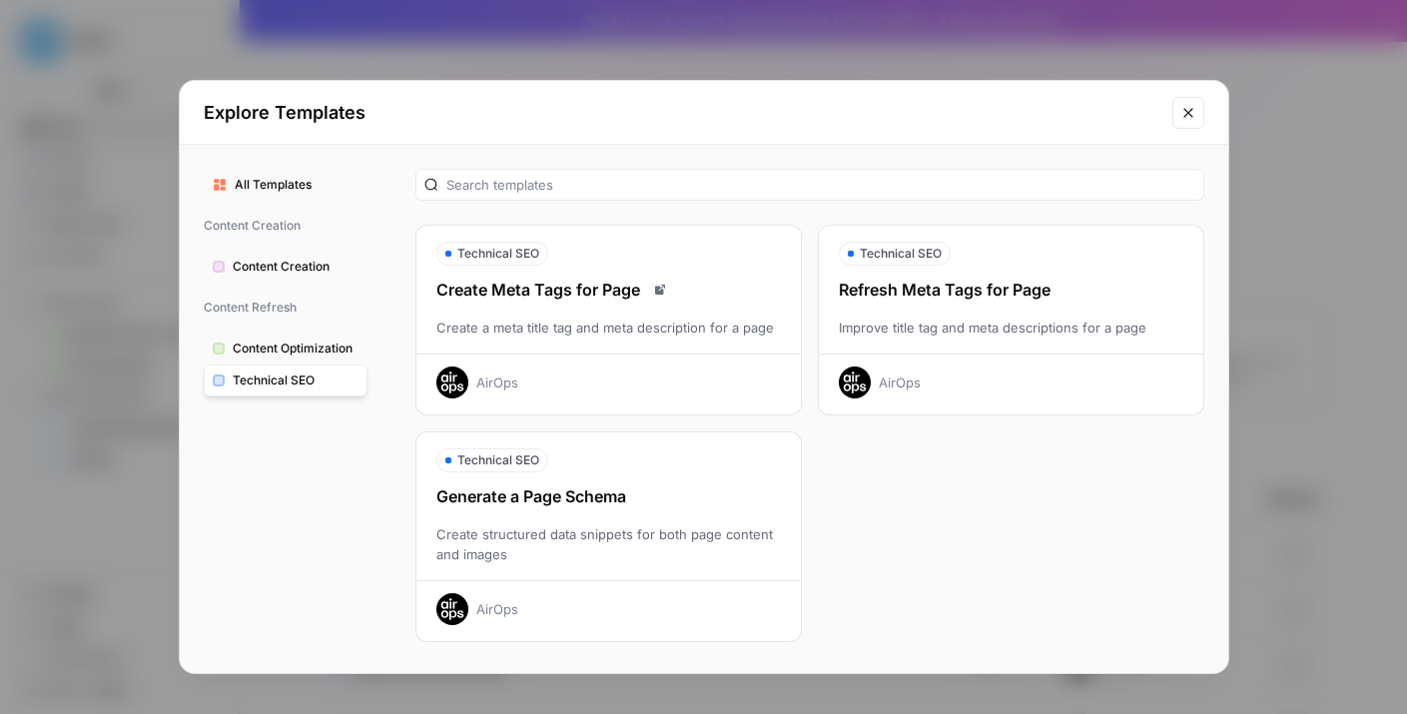
click at [499, 529] on div "Create structured data snippets for both page content and images" at bounding box center [608, 544] width 384 height 40
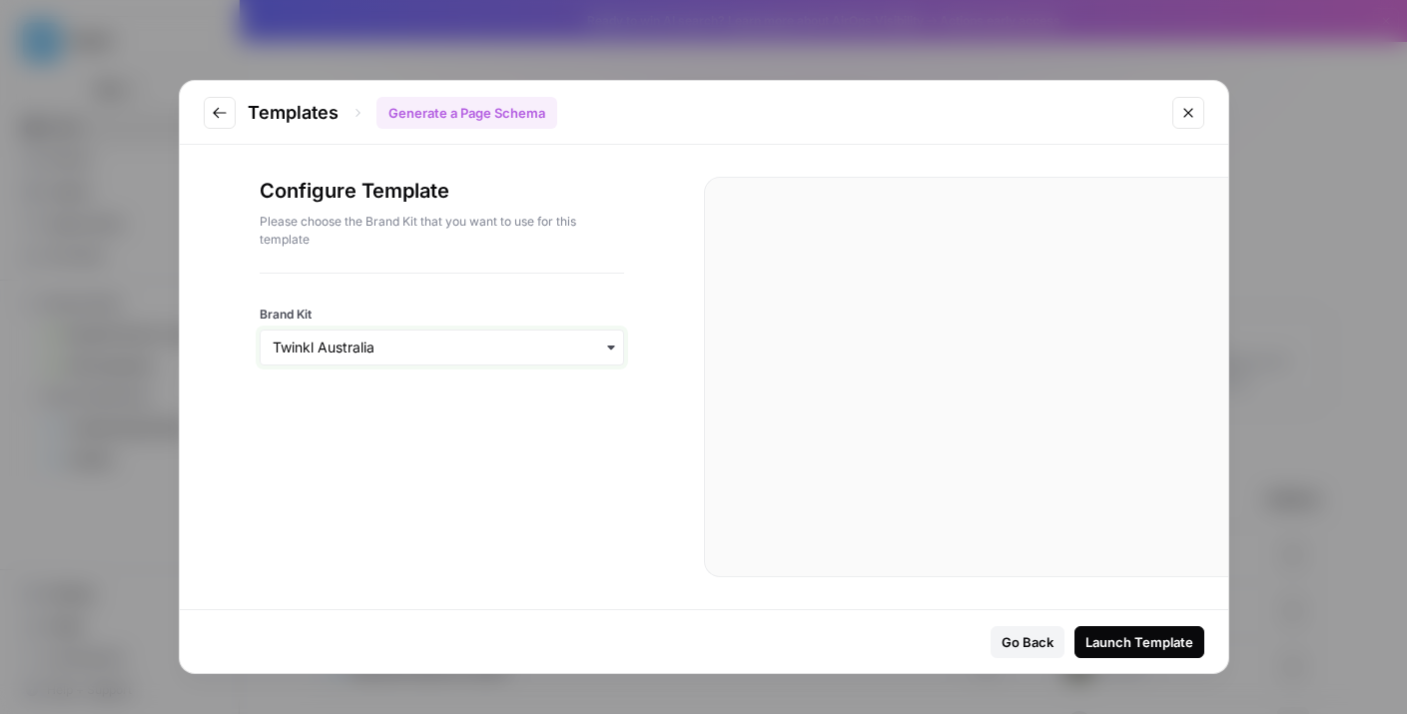
click at [509, 352] on input "Brand Kit" at bounding box center [442, 348] width 339 height 20
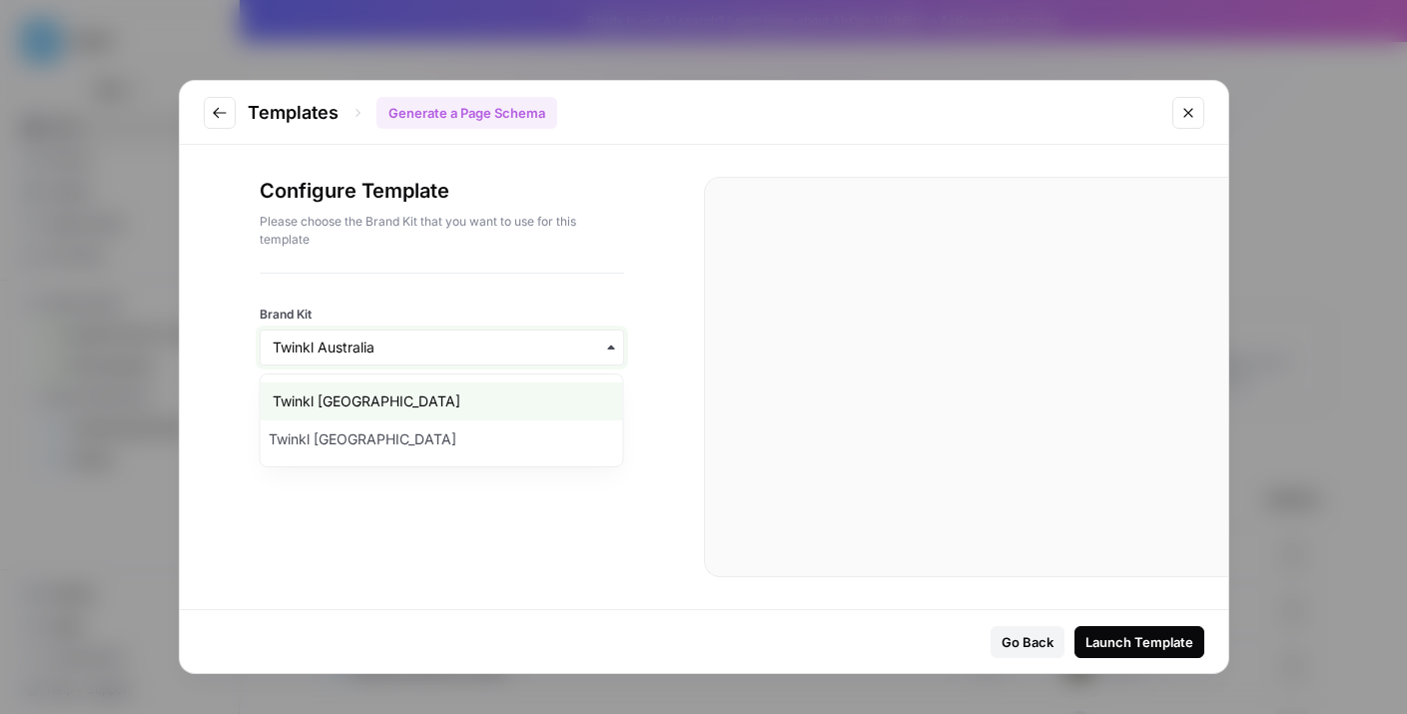
click at [509, 352] on input "Brand Kit" at bounding box center [442, 348] width 339 height 20
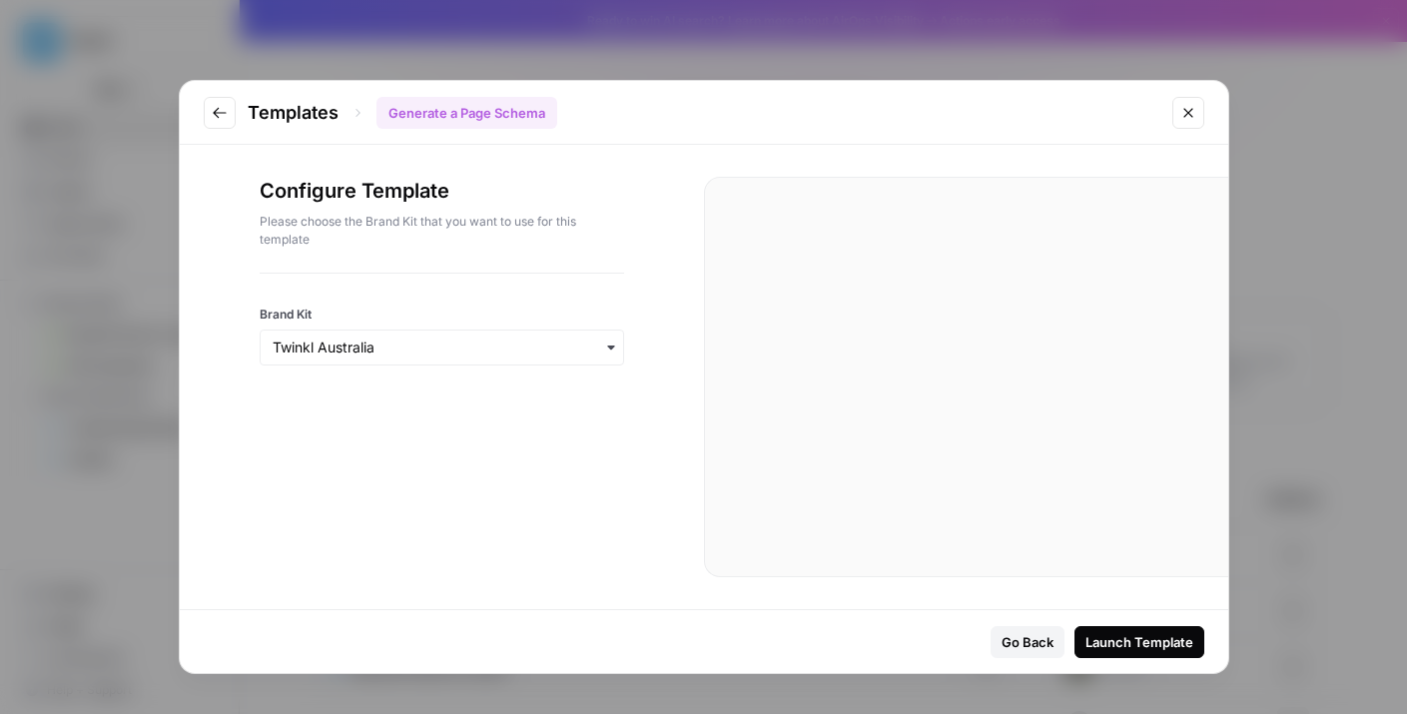
click at [1092, 643] on div "Launch Template" at bounding box center [1139, 642] width 108 height 20
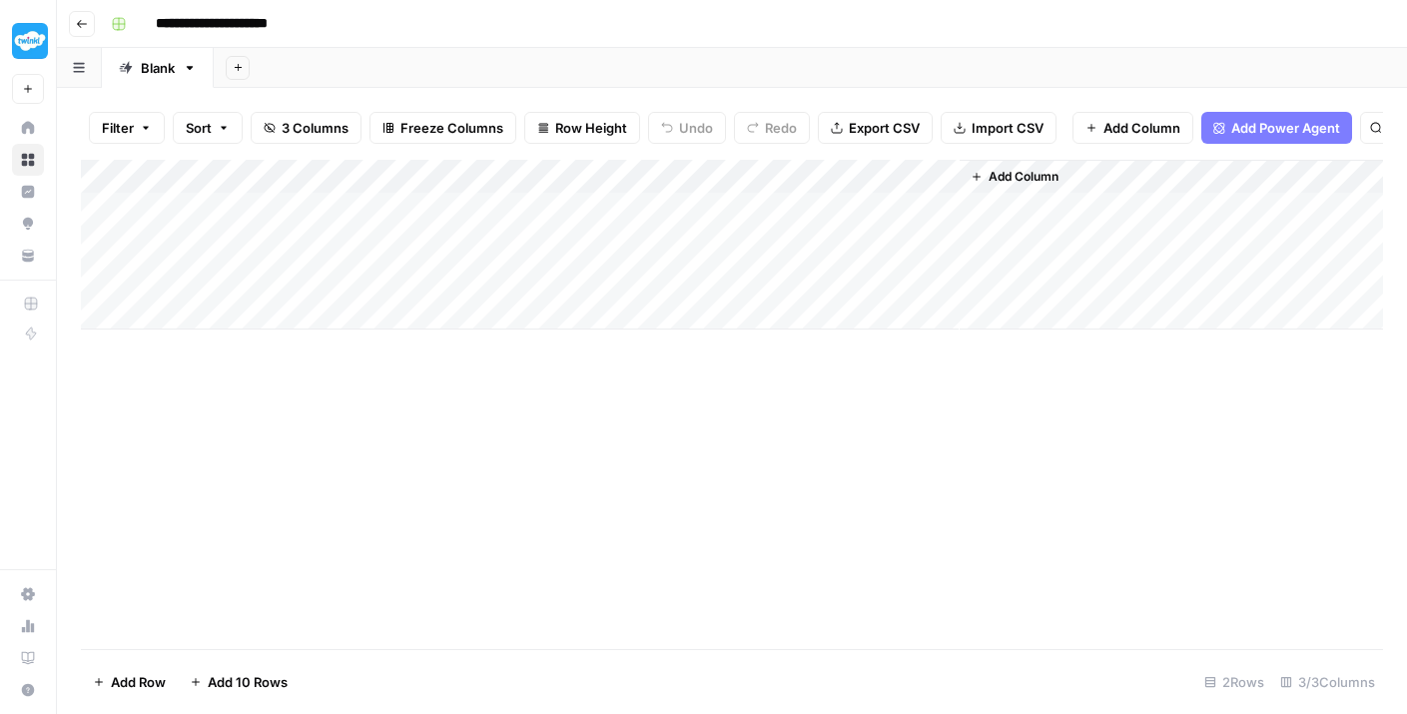
click at [513, 180] on div "Add Column" at bounding box center [732, 245] width 1302 height 170
click at [652, 227] on div "Add Column" at bounding box center [732, 245] width 1302 height 170
click at [650, 372] on div "Add Column" at bounding box center [732, 404] width 1302 height 489
click at [642, 214] on div "Add Column" at bounding box center [732, 245] width 1302 height 170
click at [619, 178] on div "Add Column" at bounding box center [732, 245] width 1302 height 170
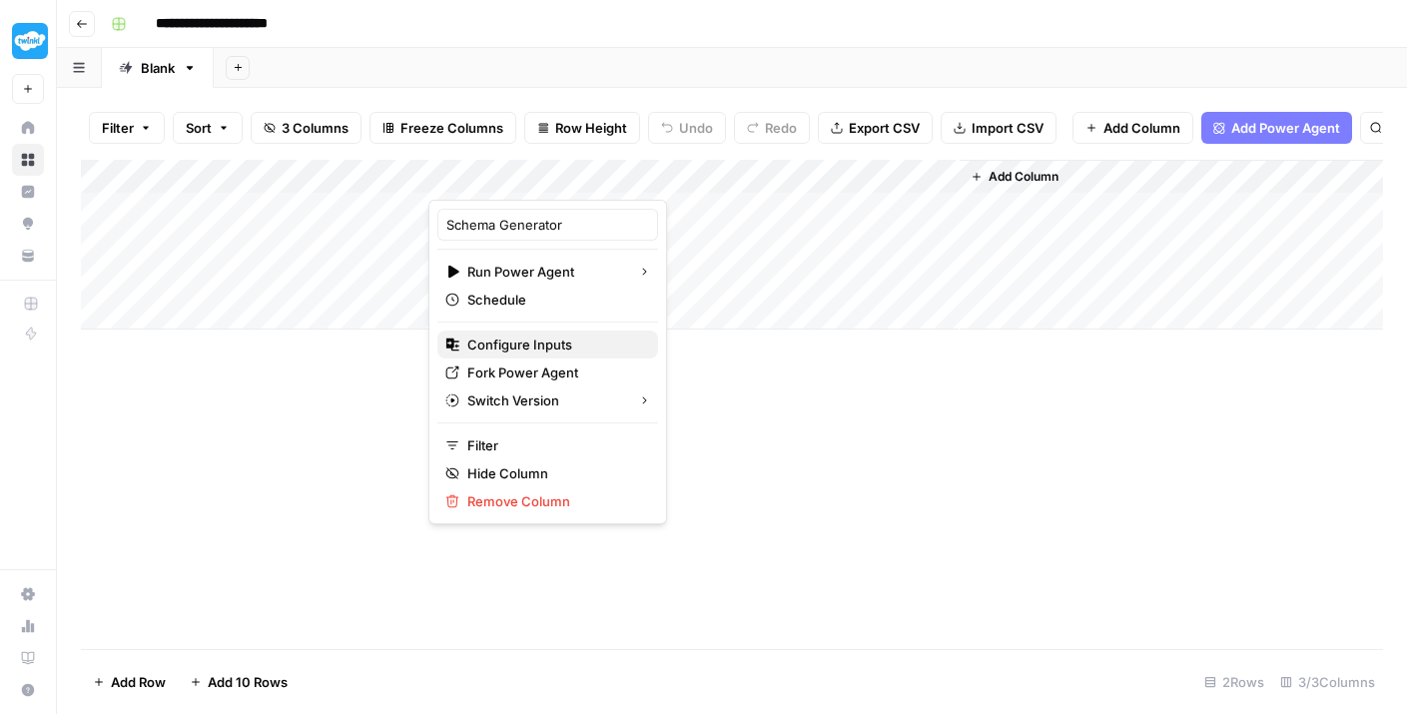
click at [567, 343] on span "Configure Inputs" at bounding box center [554, 345] width 175 height 20
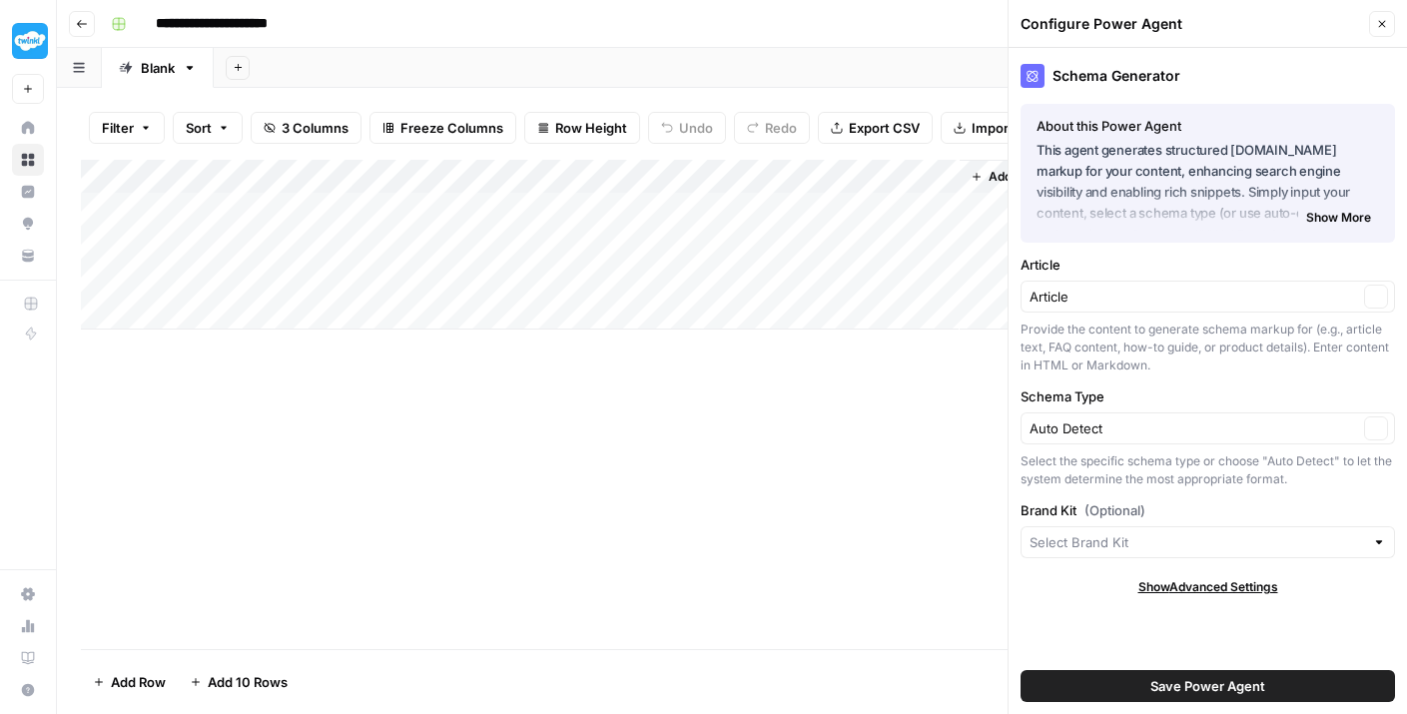
type input "Twinkl Australia"
click at [1111, 297] on input "Article" at bounding box center [1193, 299] width 329 height 20
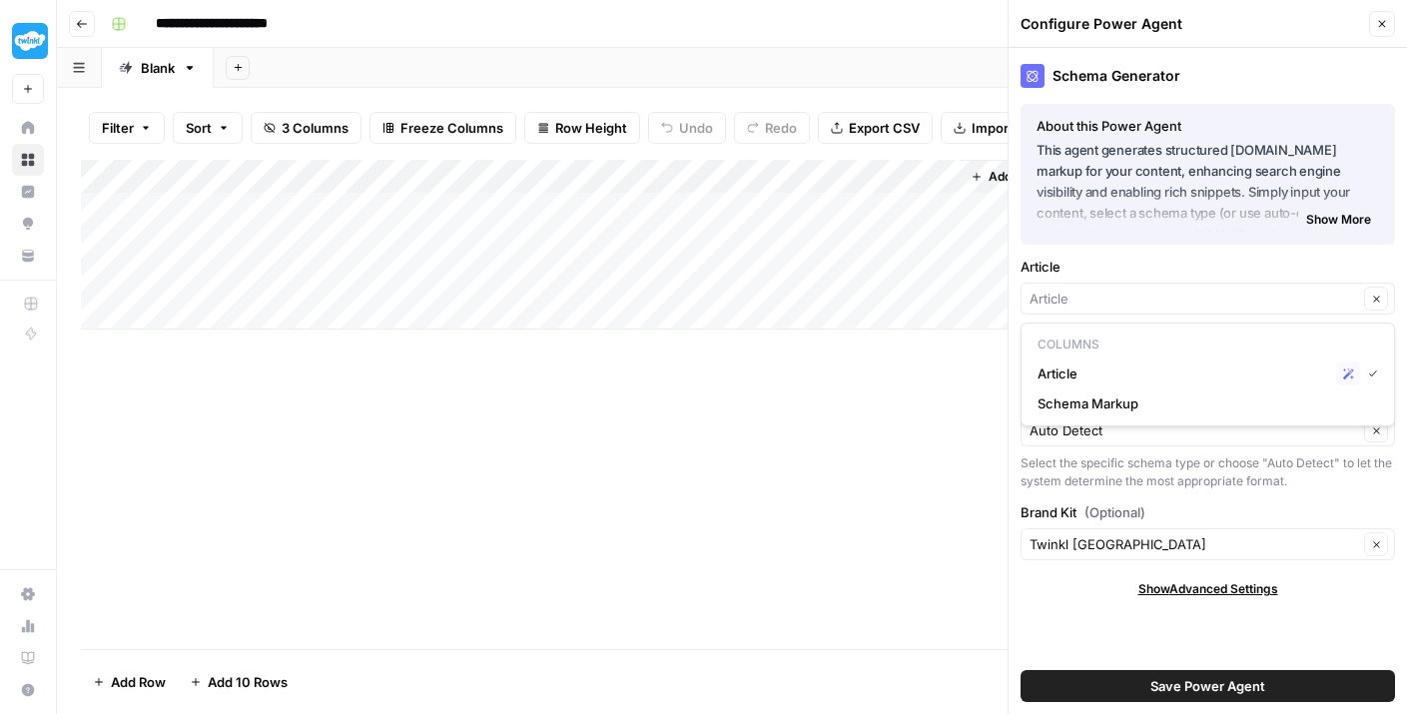
type input "Article"
click at [1176, 274] on label "Article" at bounding box center [1208, 267] width 374 height 20
click at [1176, 289] on input "Article" at bounding box center [1193, 299] width 329 height 20
type input "Article"
click at [1173, 277] on div "Article Article Clear Provide the content to generate schema markup for (e.g., …" at bounding box center [1208, 317] width 374 height 120
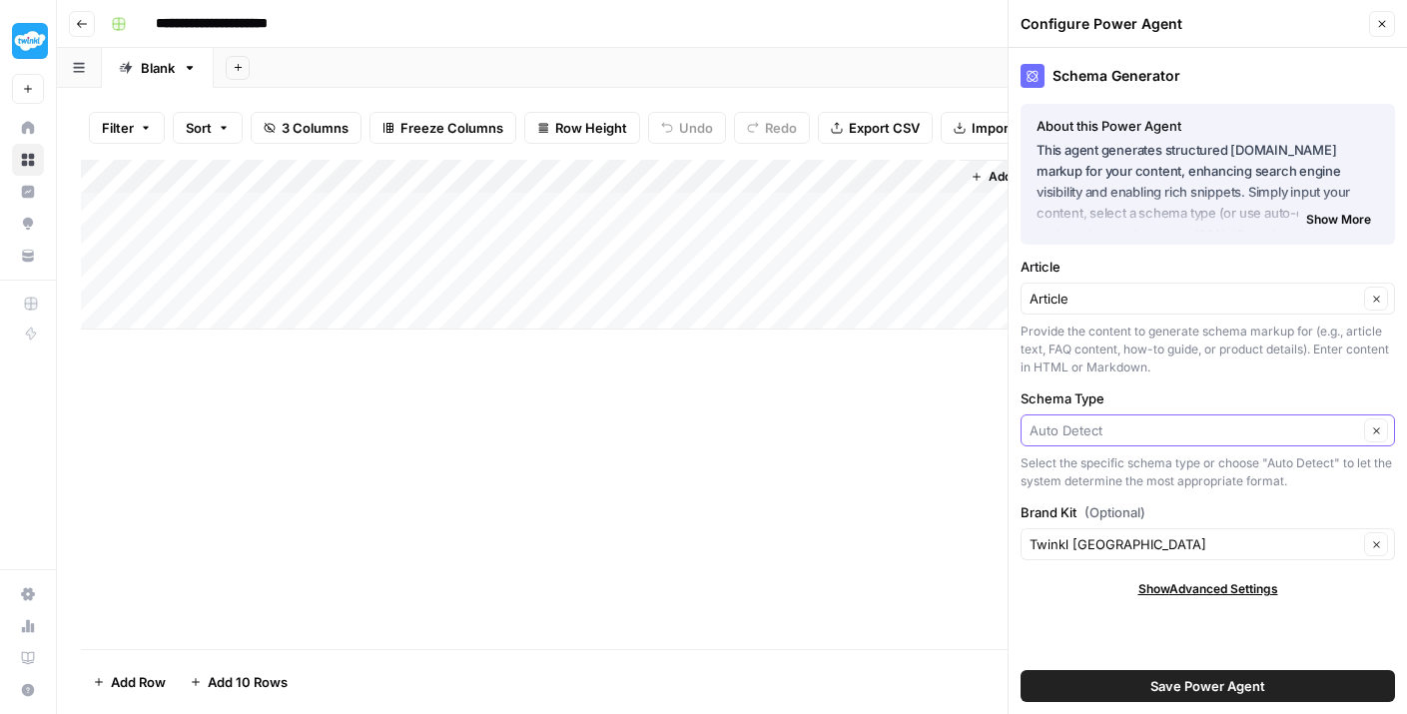
click at [1143, 427] on input "Schema Type" at bounding box center [1193, 430] width 329 height 20
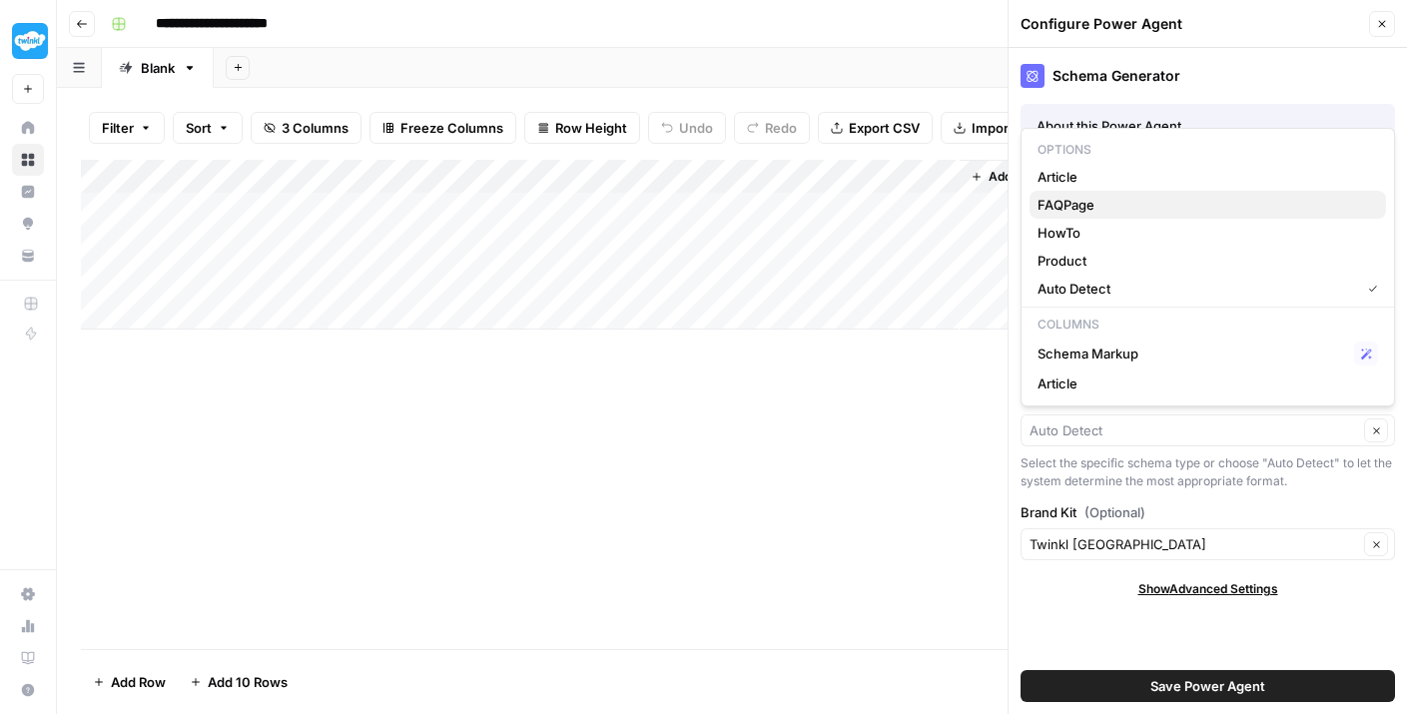
click at [1125, 204] on span "FAQPage" at bounding box center [1203, 205] width 333 height 20
type input "FAQPage"
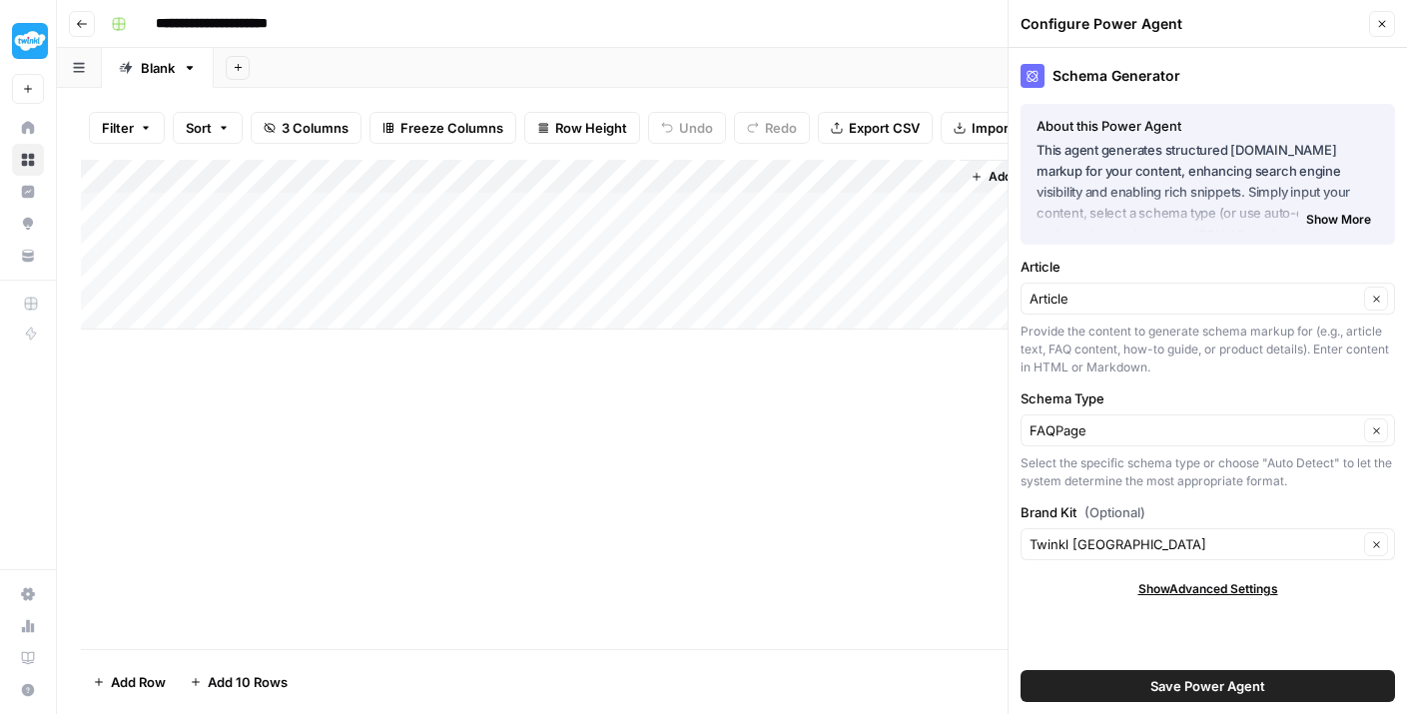
click at [1110, 312] on div "Article Clear" at bounding box center [1208, 299] width 374 height 32
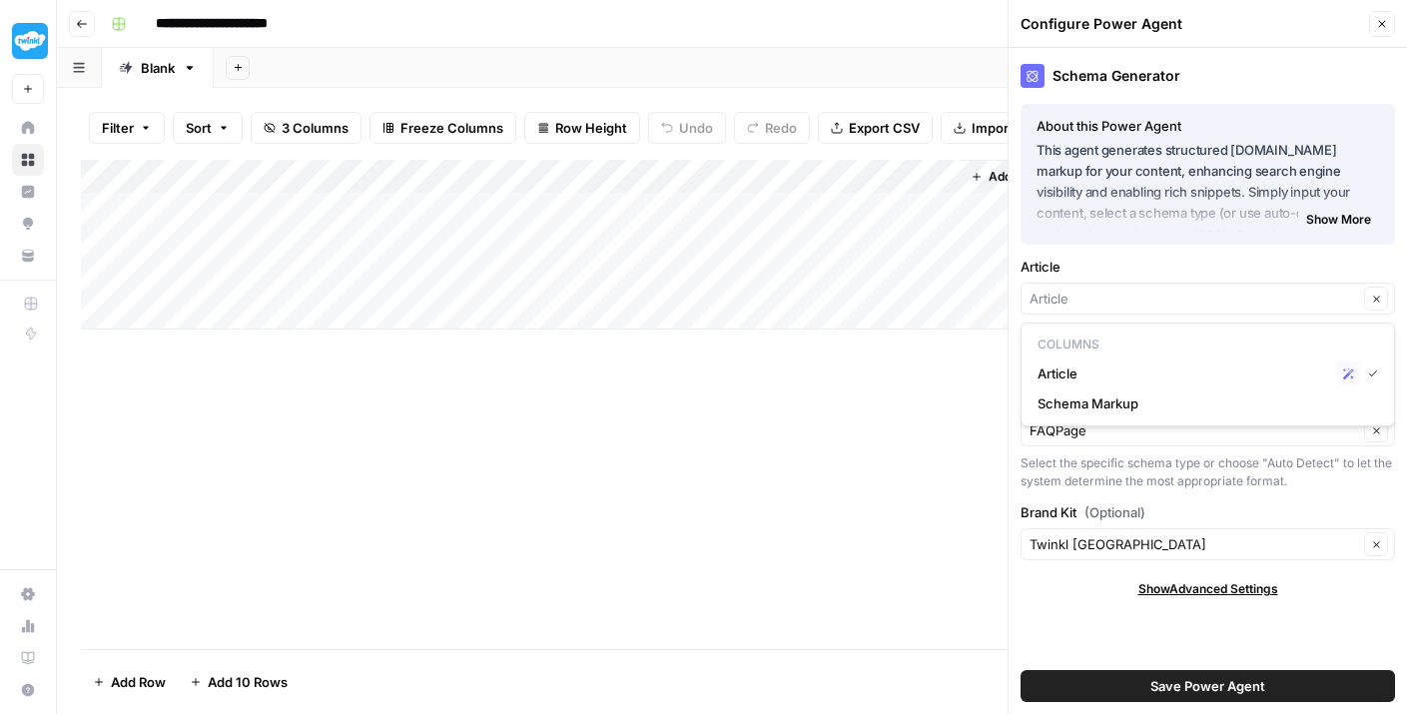
click at [1115, 283] on div "Clear" at bounding box center [1208, 299] width 374 height 32
type input "Article"
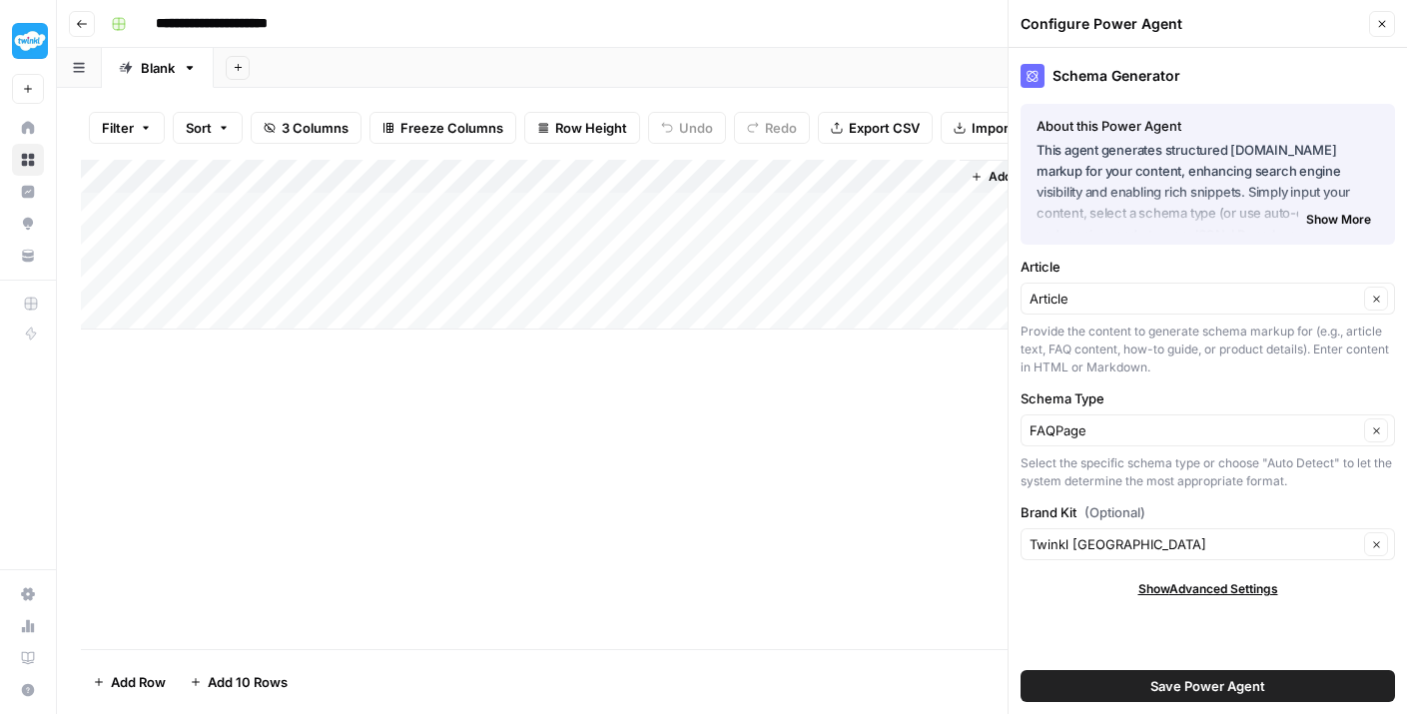
click at [1119, 263] on label "Article" at bounding box center [1208, 267] width 374 height 20
click at [1119, 289] on input "Article" at bounding box center [1193, 299] width 329 height 20
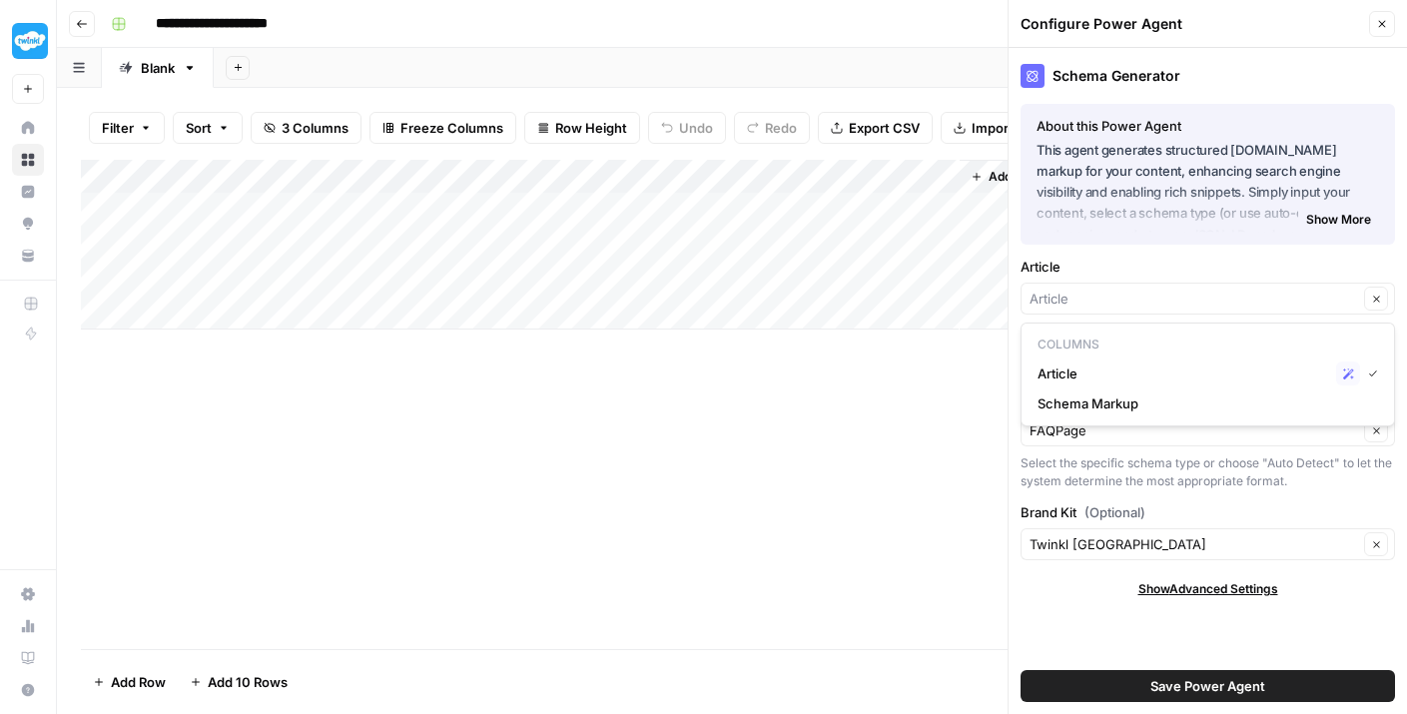
type input "Article"
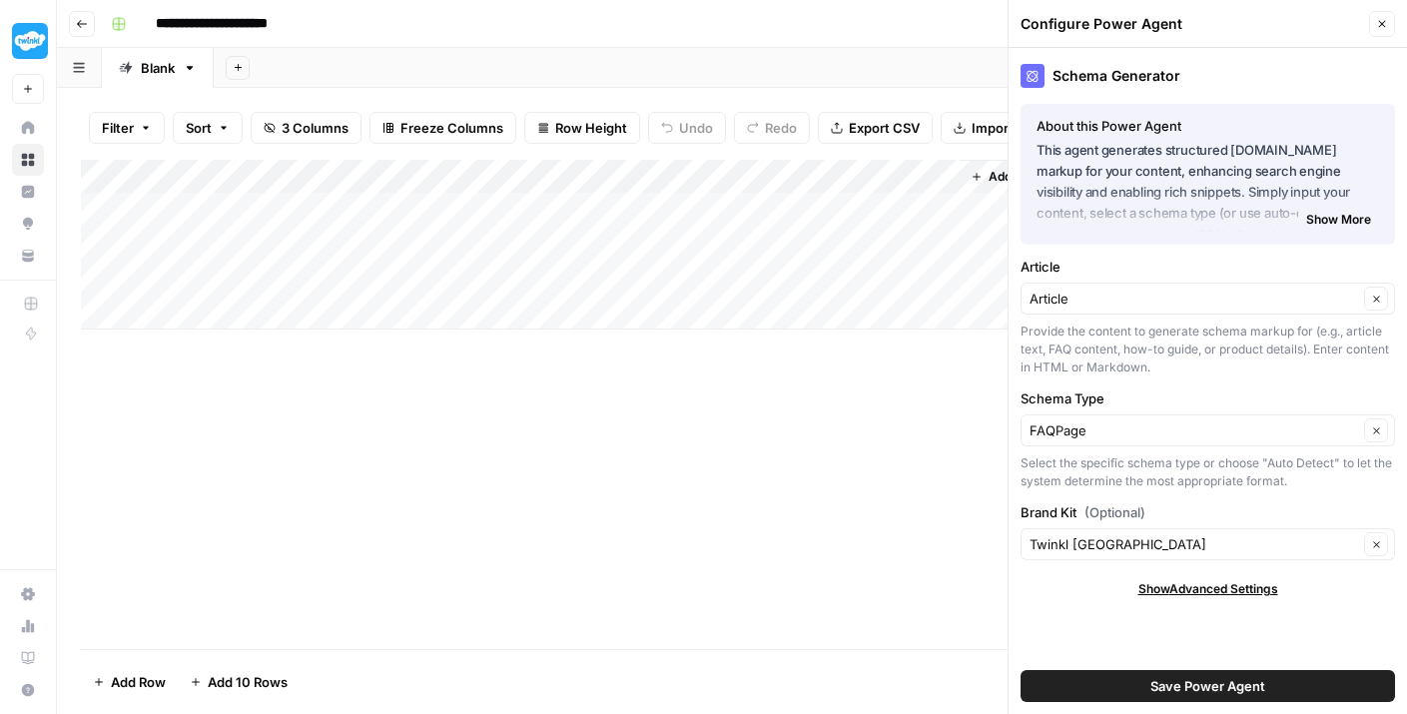
click at [957, 400] on div "Add Column" at bounding box center [732, 404] width 1302 height 489
click at [1127, 666] on div "Save Power Agent" at bounding box center [1208, 686] width 374 height 56
click at [1127, 669] on div "Save Power Agent" at bounding box center [1208, 686] width 374 height 56
click at [1127, 686] on button "Save Power Agent" at bounding box center [1208, 686] width 374 height 32
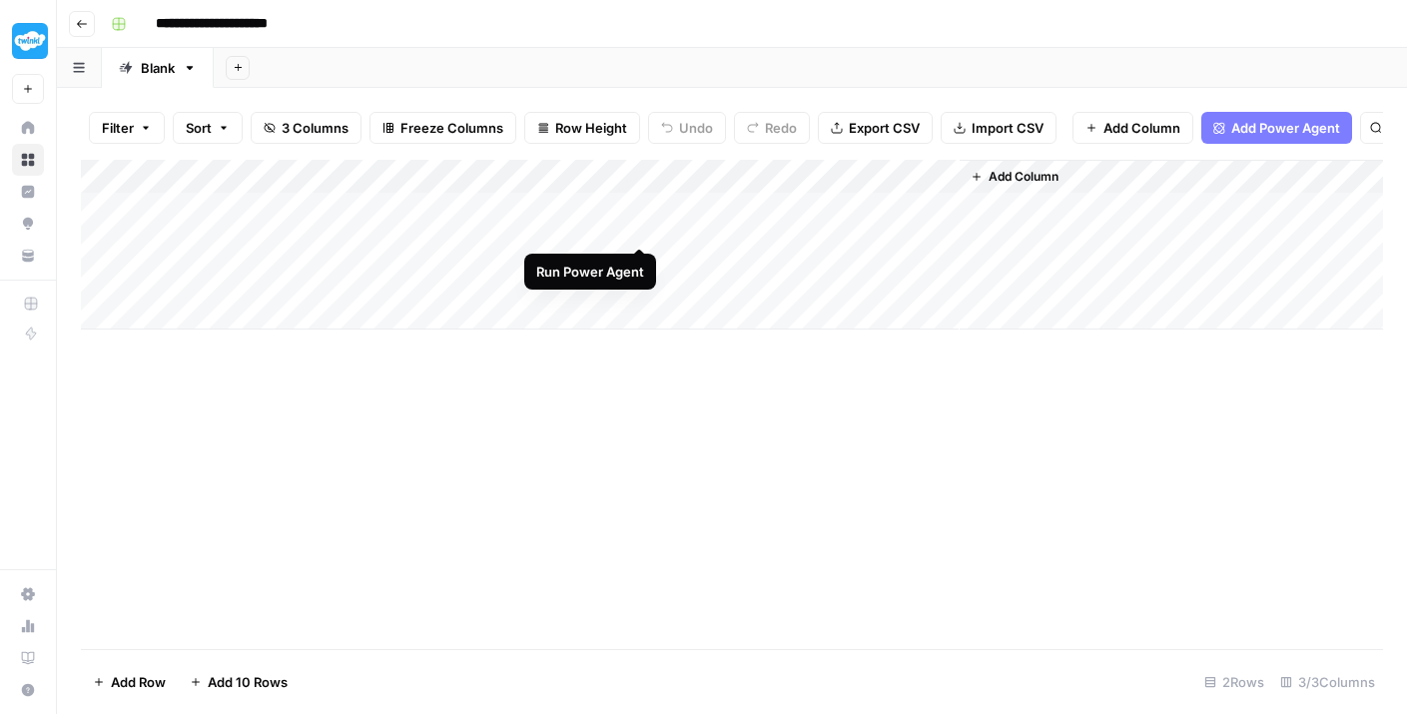
click at [635, 207] on div "Add Column" at bounding box center [732, 245] width 1302 height 170
click at [477, 222] on div "Add Column" at bounding box center [732, 245] width 1302 height 170
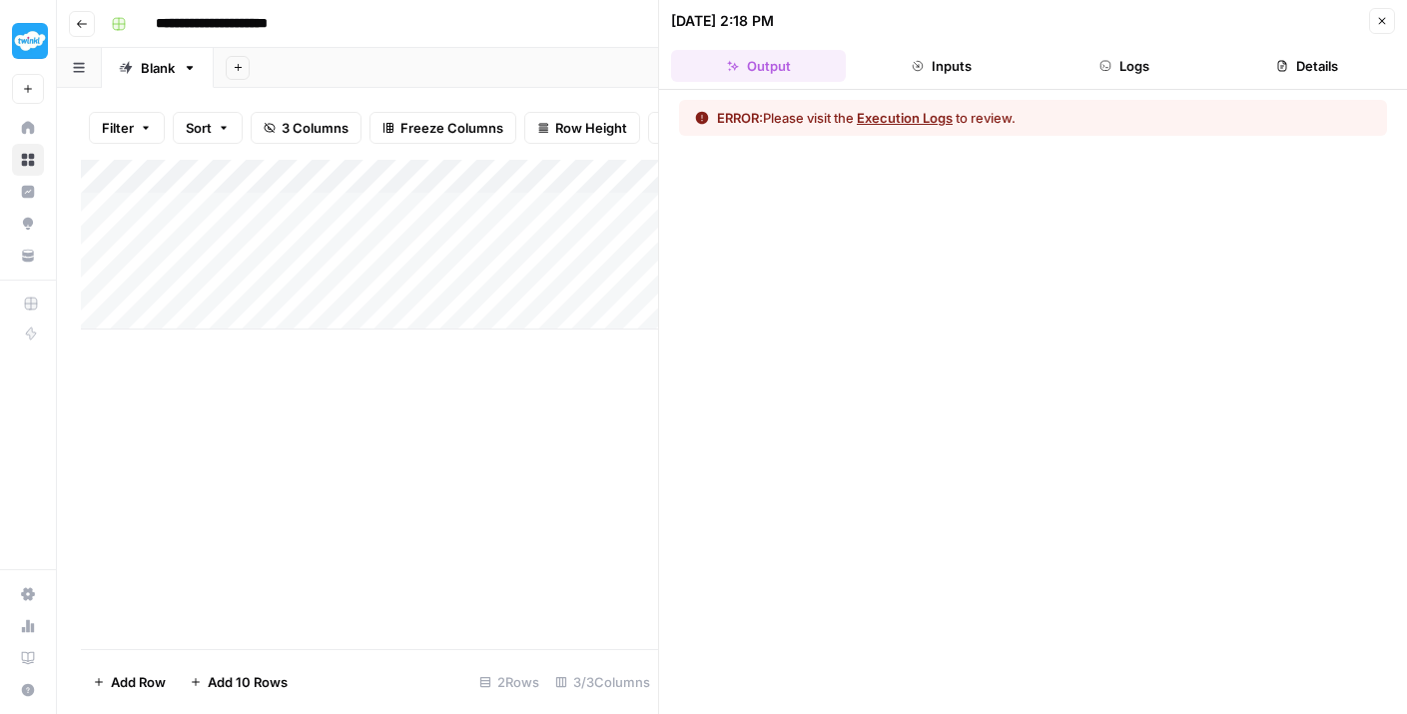
click at [951, 130] on div "ERROR: Please visit the Execution Logs to review." at bounding box center [1033, 118] width 708 height 36
click at [934, 124] on button "Execution Logs" at bounding box center [905, 118] width 96 height 20
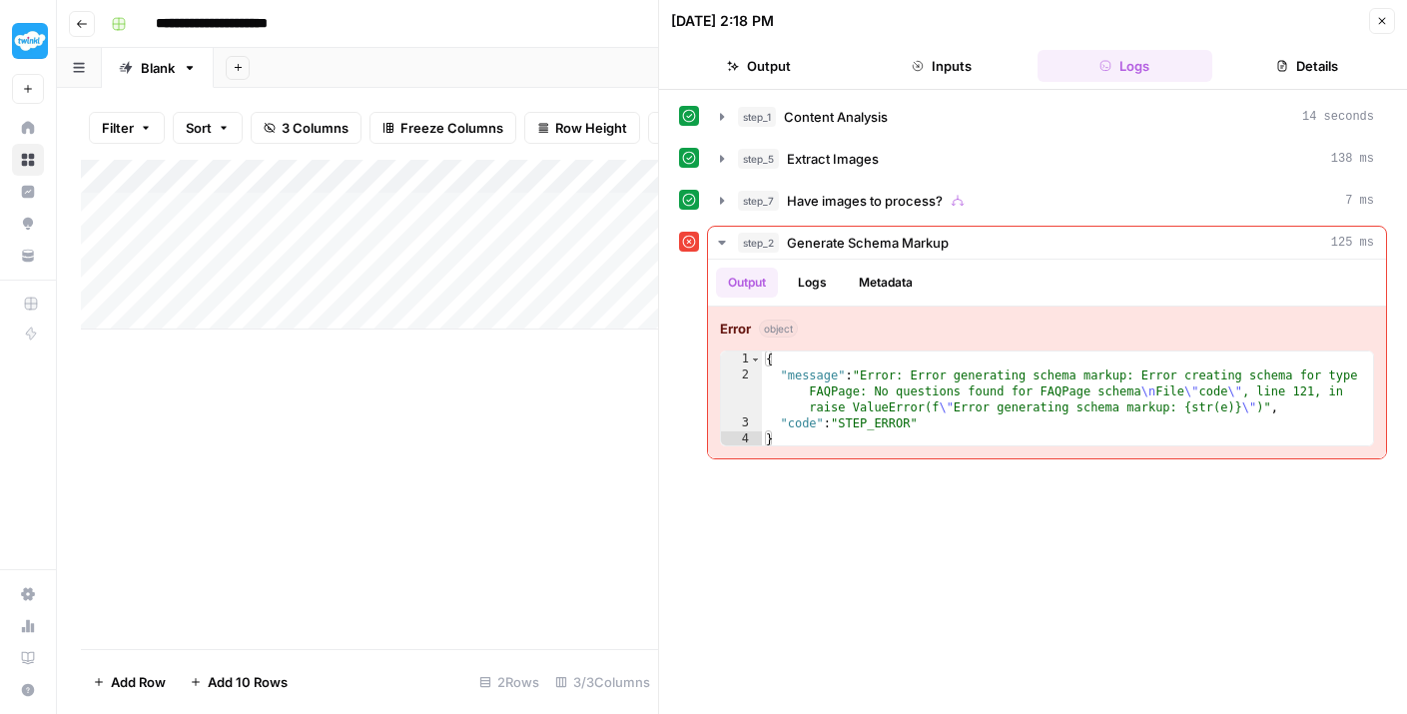
click at [1374, 17] on button "Close" at bounding box center [1382, 21] width 26 height 26
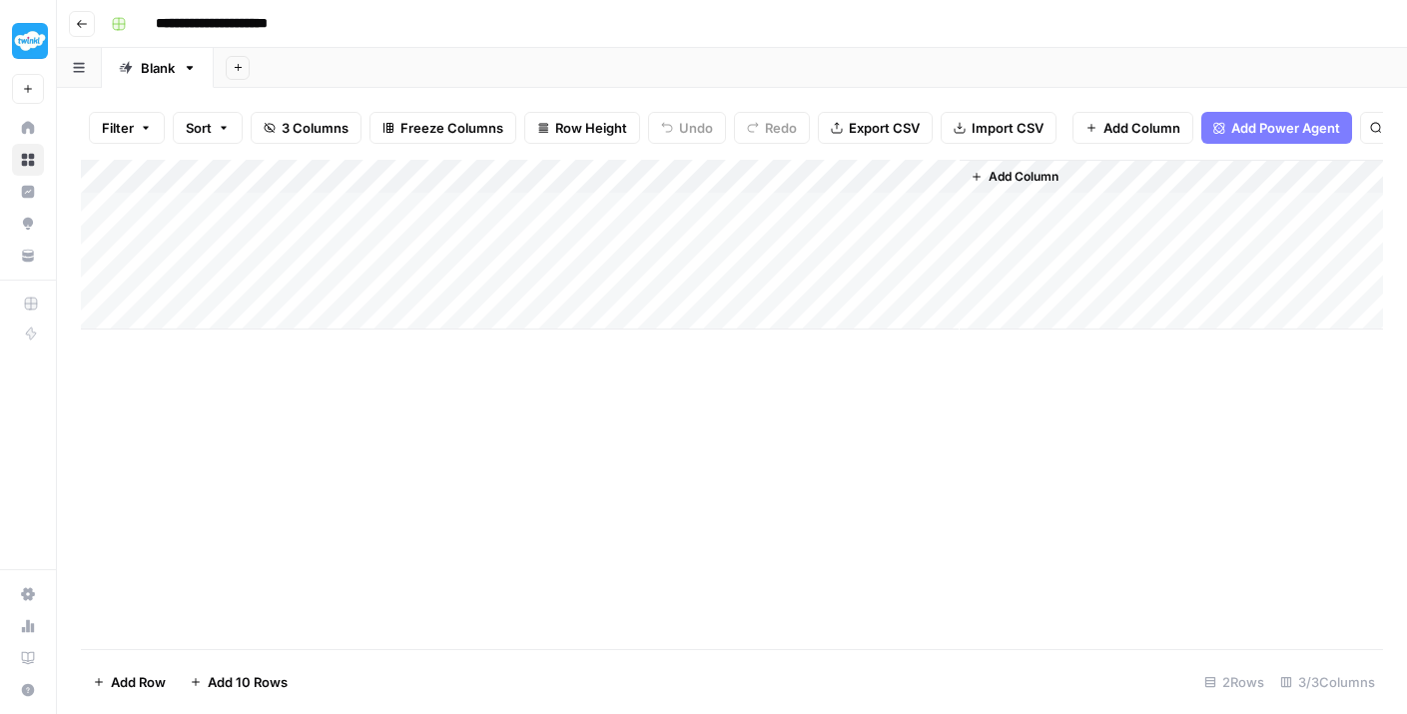
click at [303, 232] on div "Add Column" at bounding box center [732, 245] width 1302 height 170
click at [295, 226] on div "Add Column" at bounding box center [732, 245] width 1302 height 170
click at [295, 226] on textarea "**********" at bounding box center [349, 221] width 399 height 48
click at [242, 228] on textarea "**********" at bounding box center [349, 221] width 399 height 48
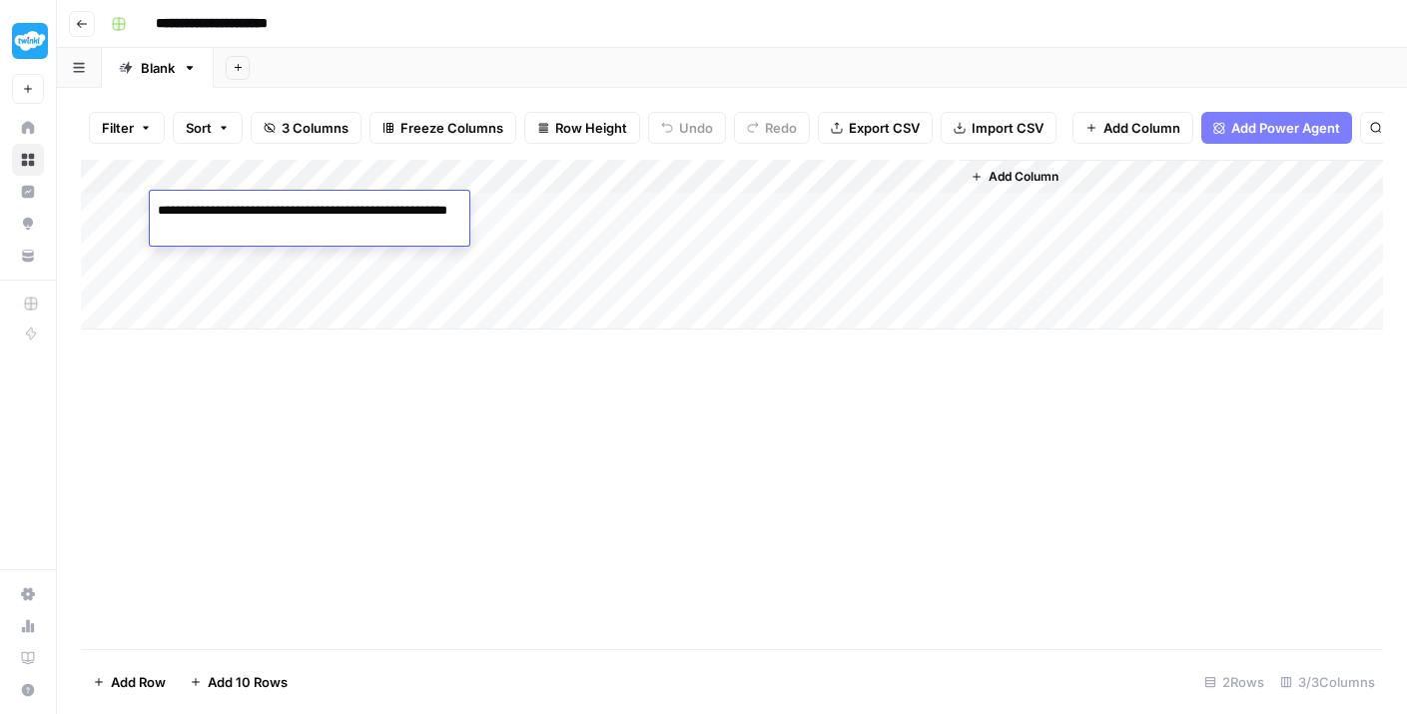
click at [242, 228] on textarea "**********" at bounding box center [349, 221] width 399 height 48
click at [215, 322] on div "Add Column" at bounding box center [732, 245] width 1302 height 170
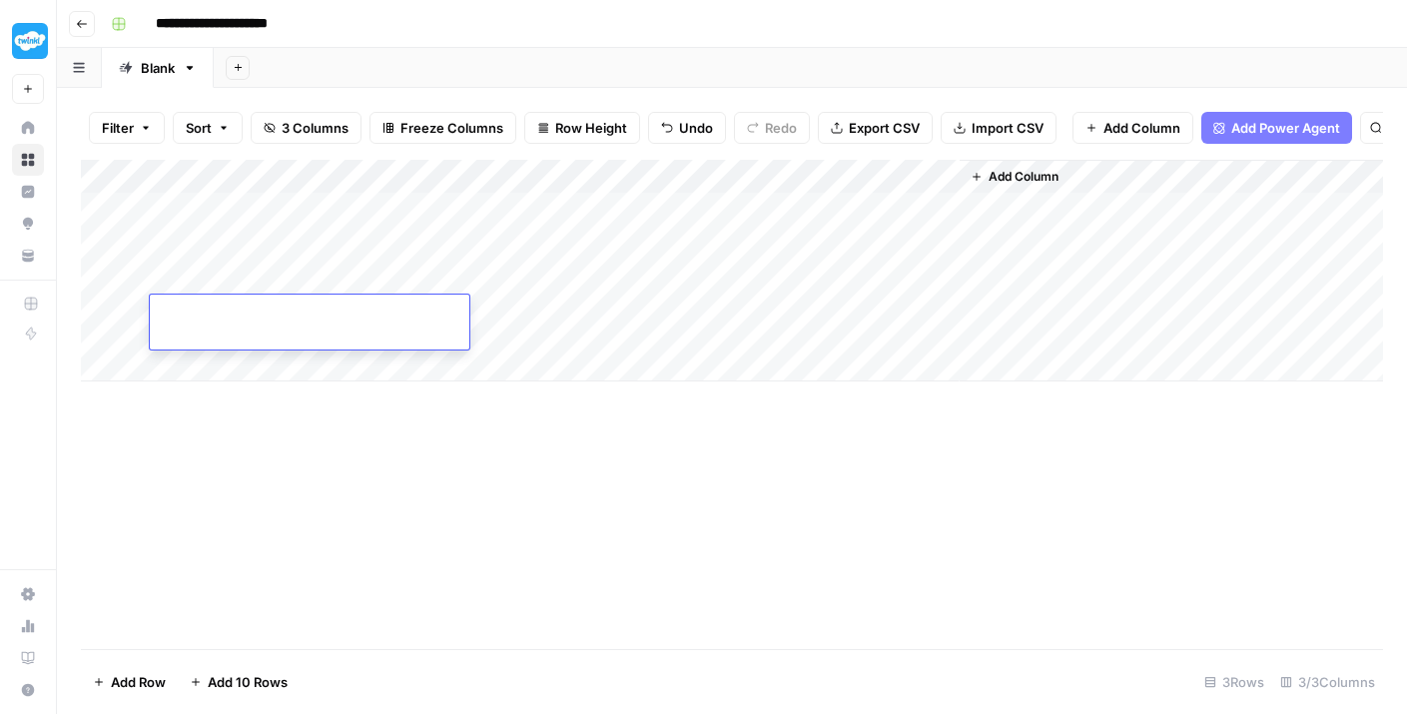
click at [224, 318] on textarea at bounding box center [310, 315] width 320 height 28
type textarea "**********"
click at [310, 422] on div "Add Column" at bounding box center [732, 404] width 1302 height 489
click at [438, 312] on div "Add Column" at bounding box center [732, 271] width 1302 height 222
click at [500, 319] on div "Add Column" at bounding box center [732, 271] width 1302 height 222
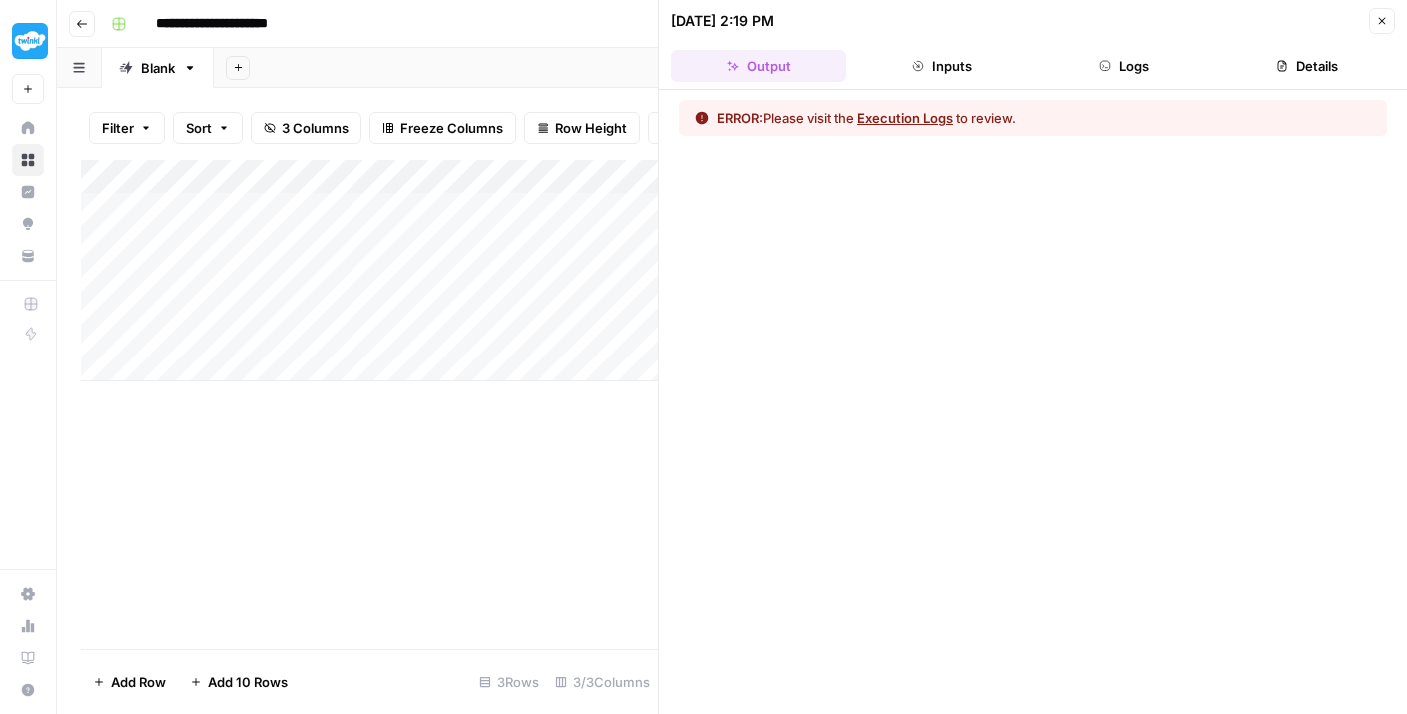
click at [899, 117] on button "Execution Logs" at bounding box center [905, 118] width 96 height 20
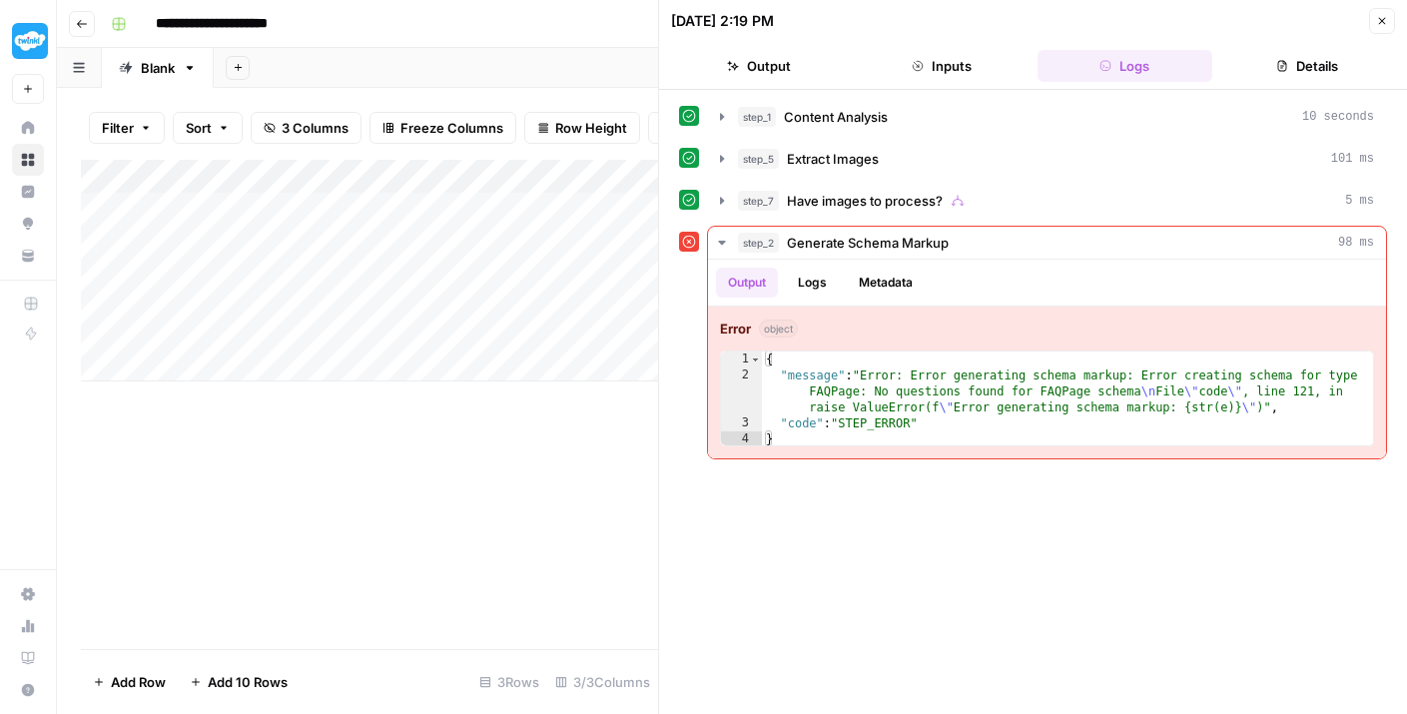
click at [88, 41] on header "**********" at bounding box center [732, 24] width 1350 height 48
click at [85, 32] on button "Go back" at bounding box center [82, 24] width 26 height 26
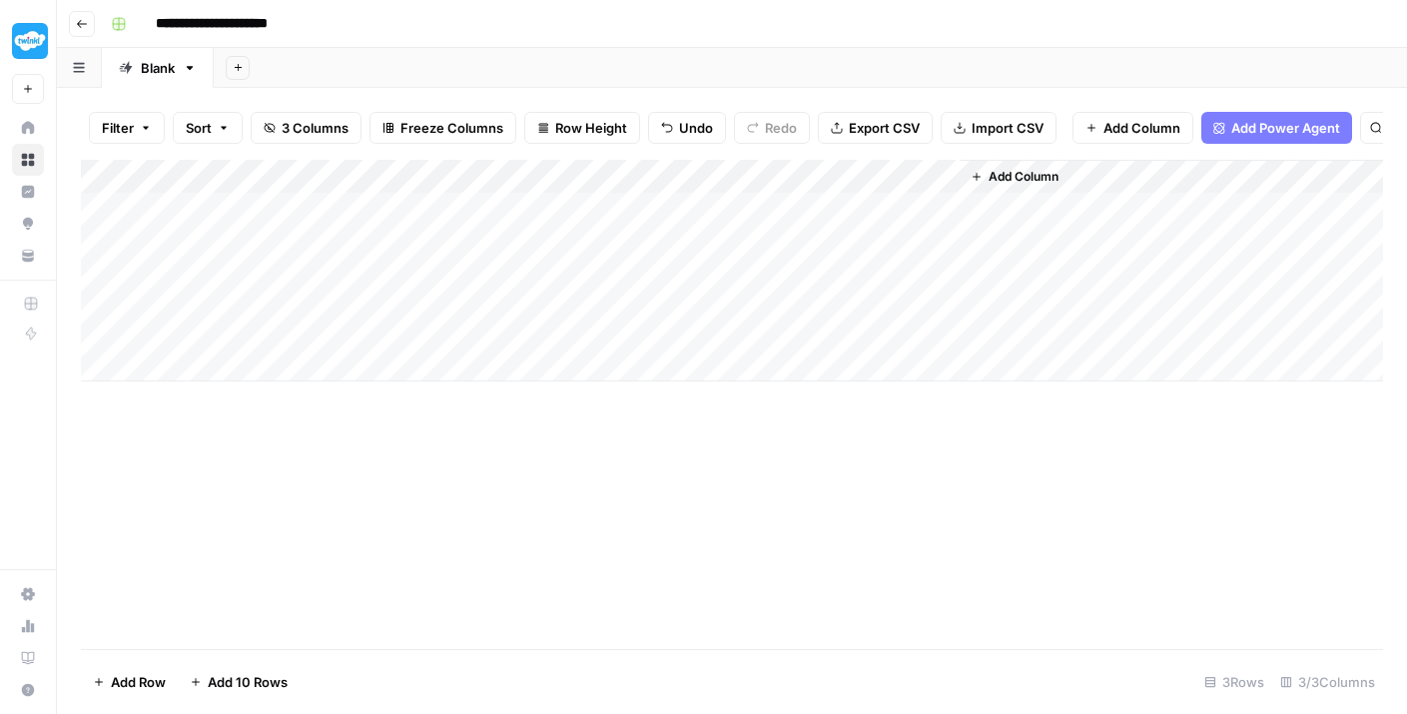
click at [83, 25] on icon "button" at bounding box center [82, 24] width 12 height 12
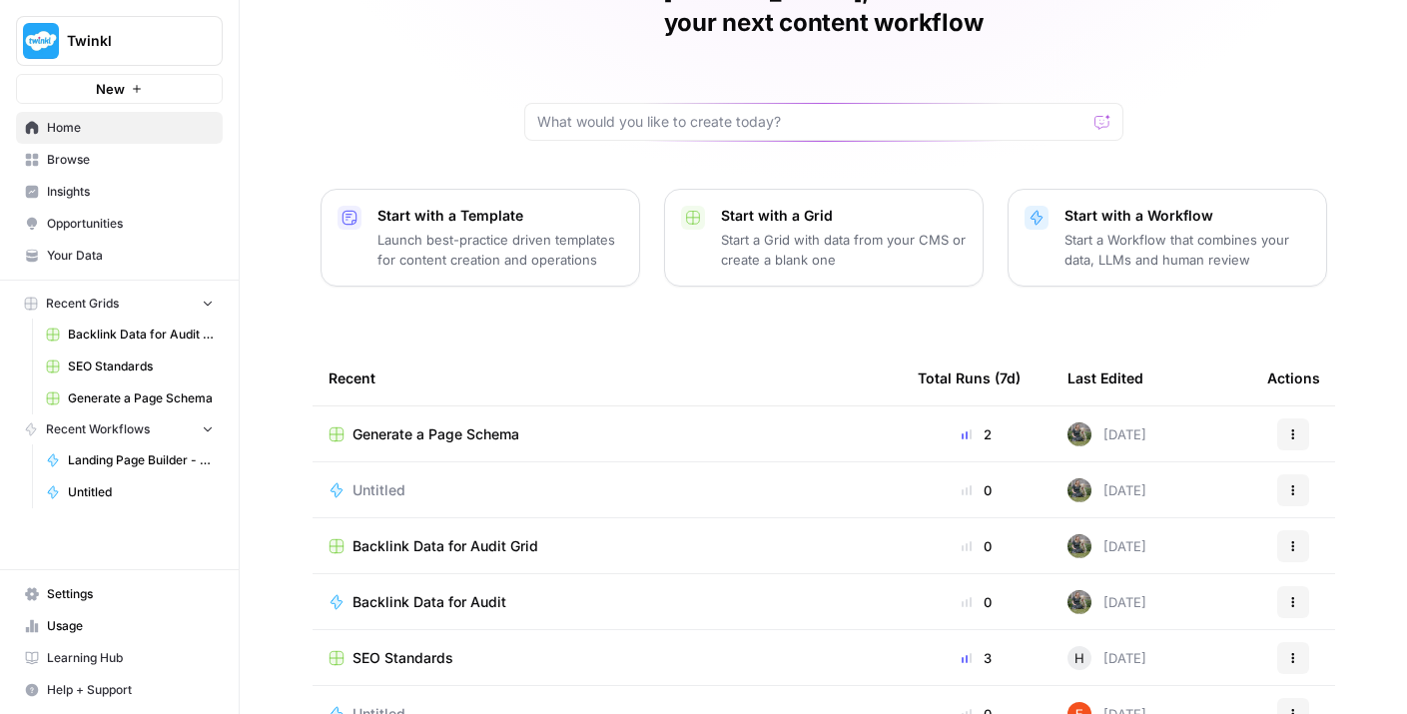
scroll to position [101, 0]
